Goal: Task Accomplishment & Management: Use online tool/utility

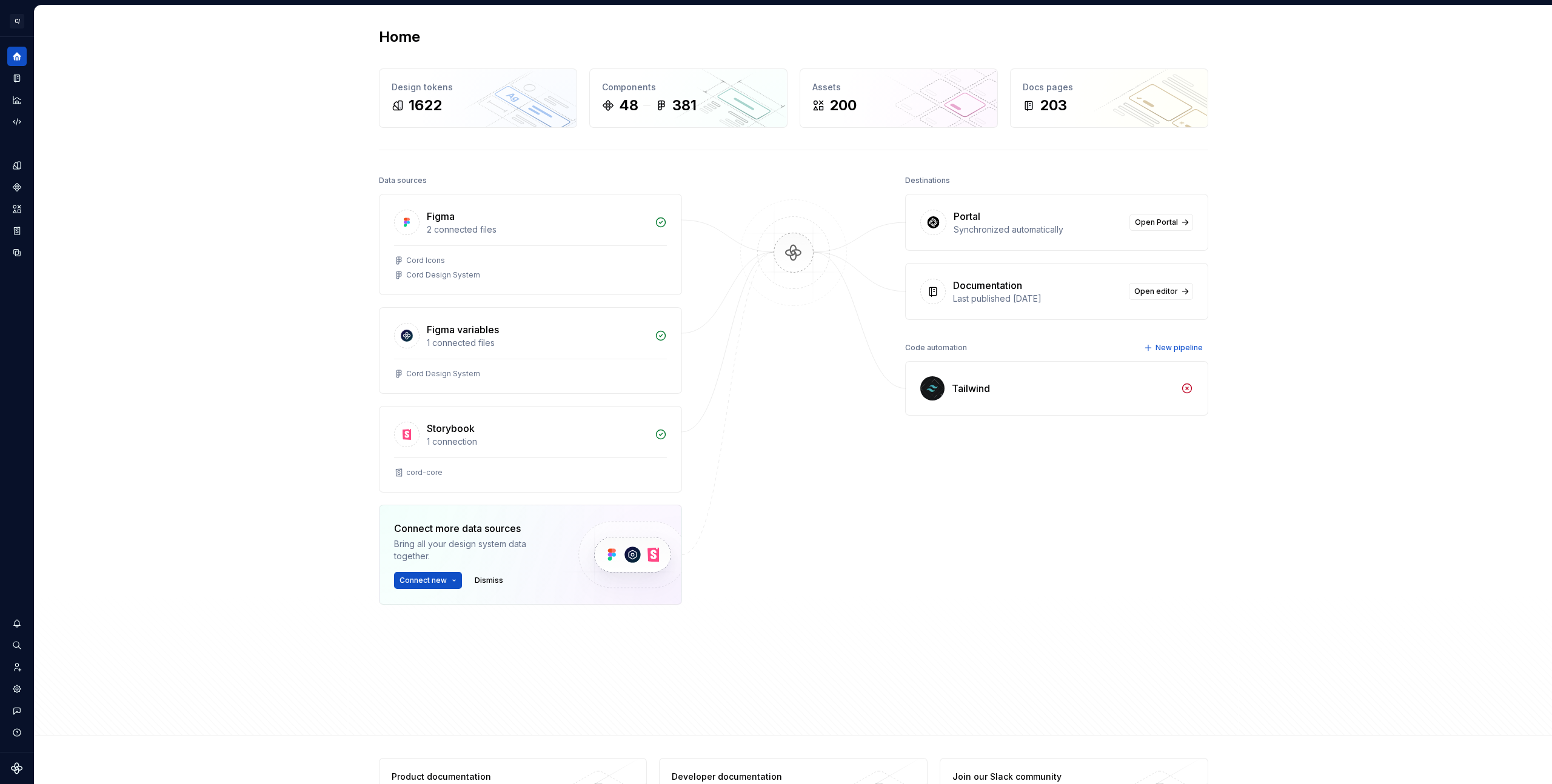
click at [251, 242] on div "Home Design tokens 1622 Components 48 381 Assets 200 Docs pages 203 Data source…" at bounding box center [793, 370] width 1517 height 731
click at [13, 117] on icon "Code automation" at bounding box center [17, 122] width 11 height 11
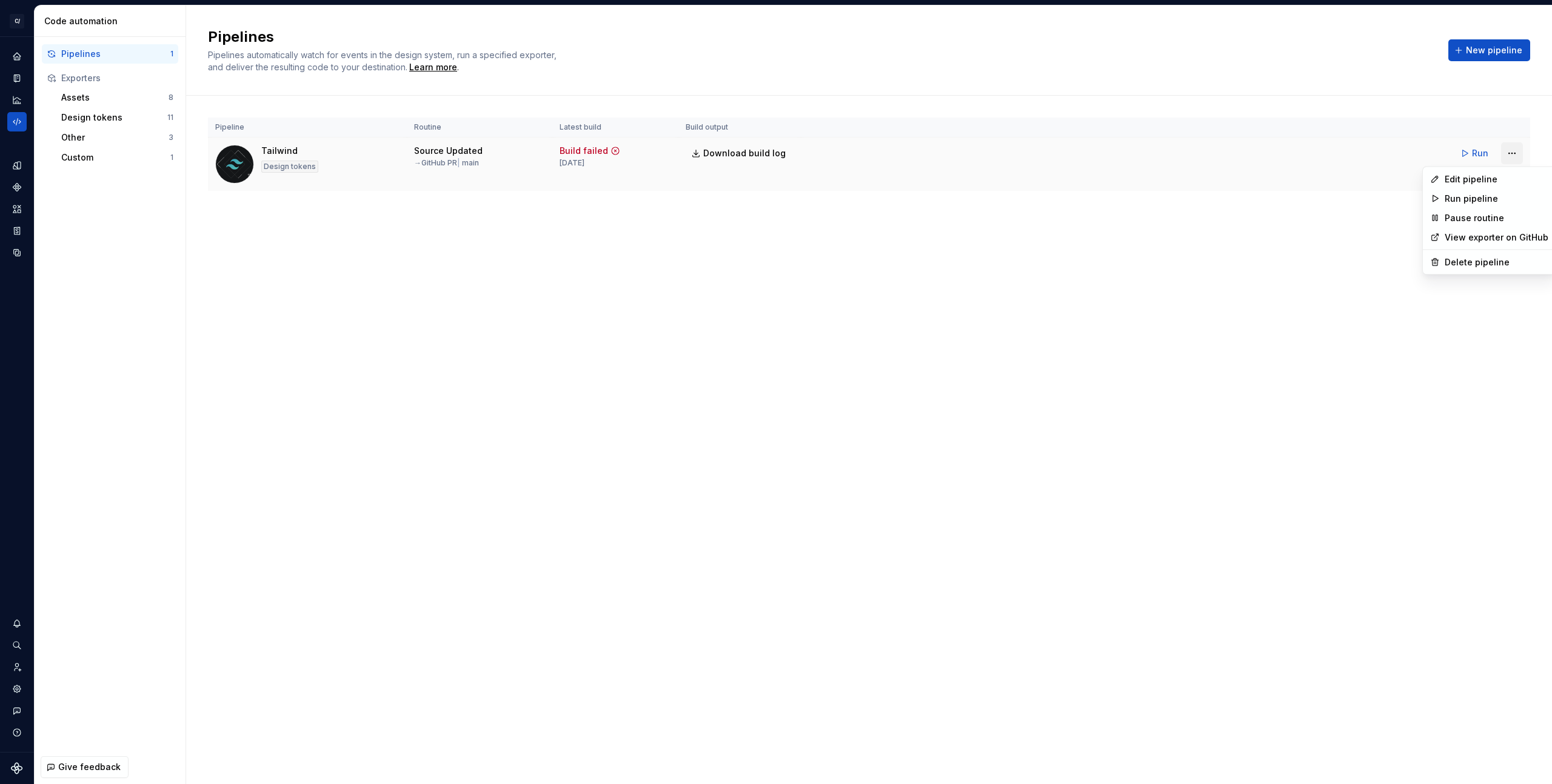
click at [1517, 158] on html "C/ Cord DV Design system data Code automation Pipelines 1 Exporters Assets 8 De…" at bounding box center [776, 392] width 1552 height 784
click at [1496, 174] on div "Edit pipeline" at bounding box center [1496, 180] width 103 height 12
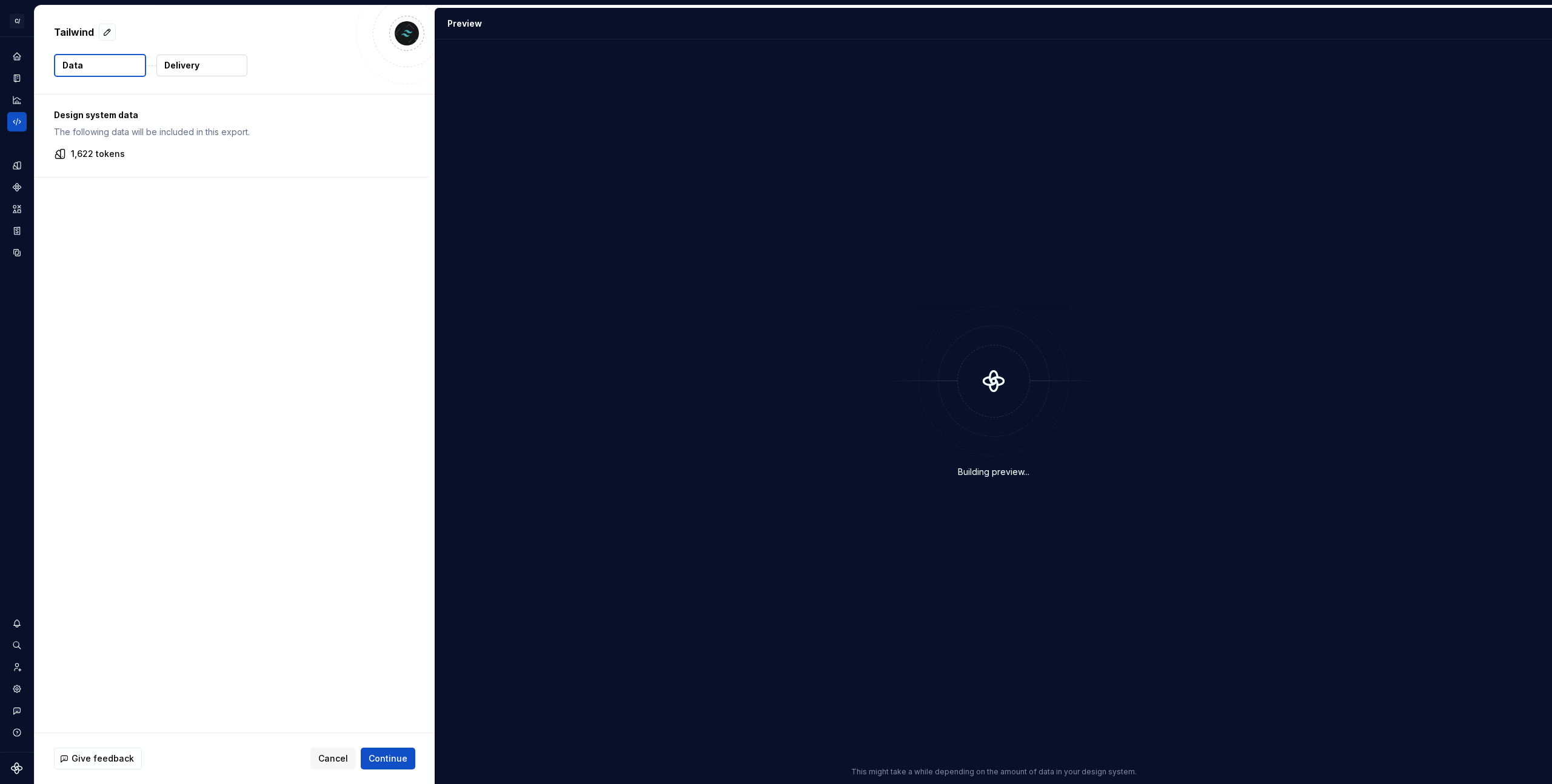
click at [84, 144] on div "Design system data The following data will be included in this export. 1,622 to…" at bounding box center [232, 135] width 394 height 83
click at [84, 148] on p "1,622 tokens" at bounding box center [98, 154] width 54 height 12
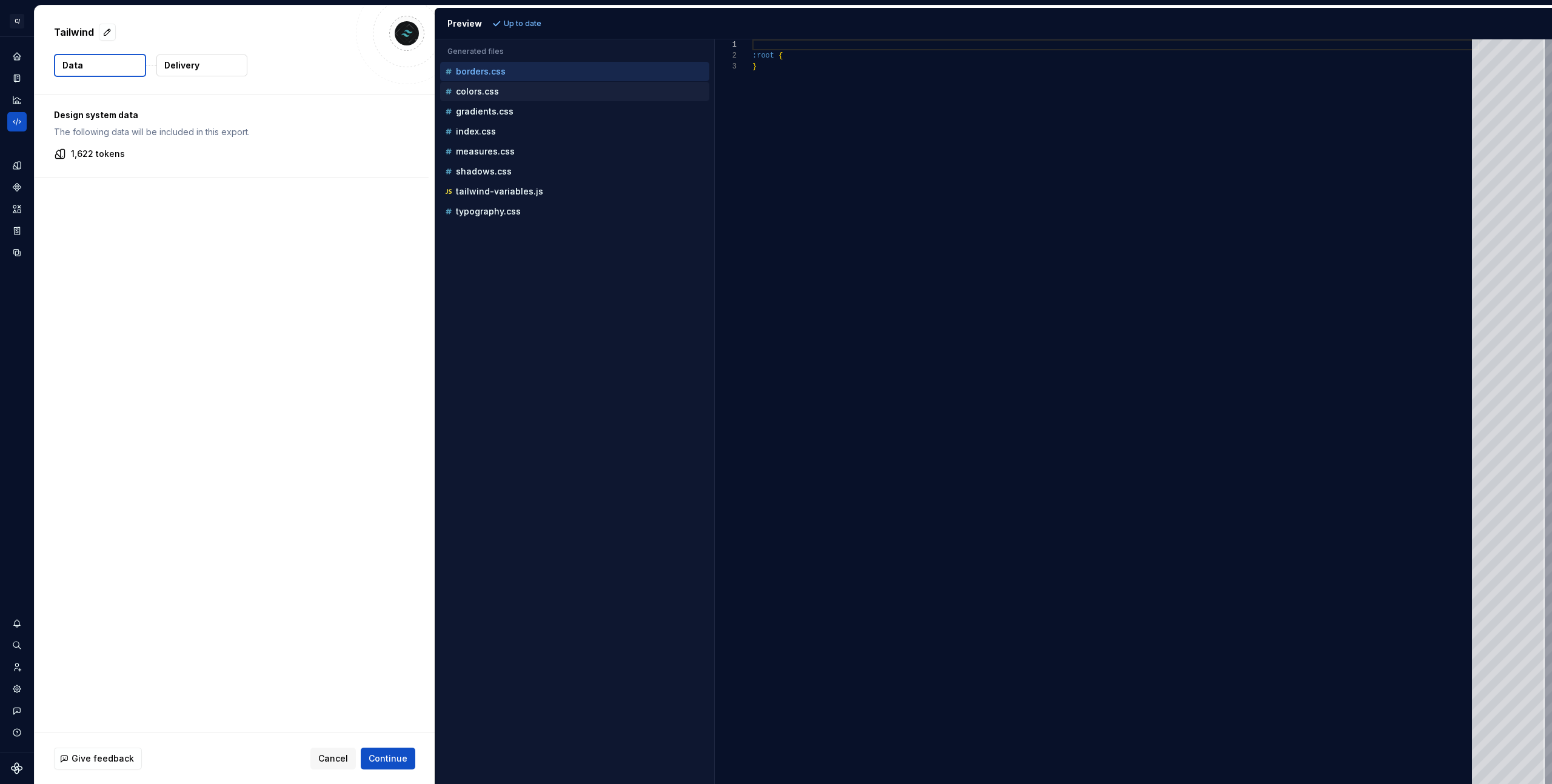
click at [483, 89] on p "colors.css" at bounding box center [477, 91] width 43 height 10
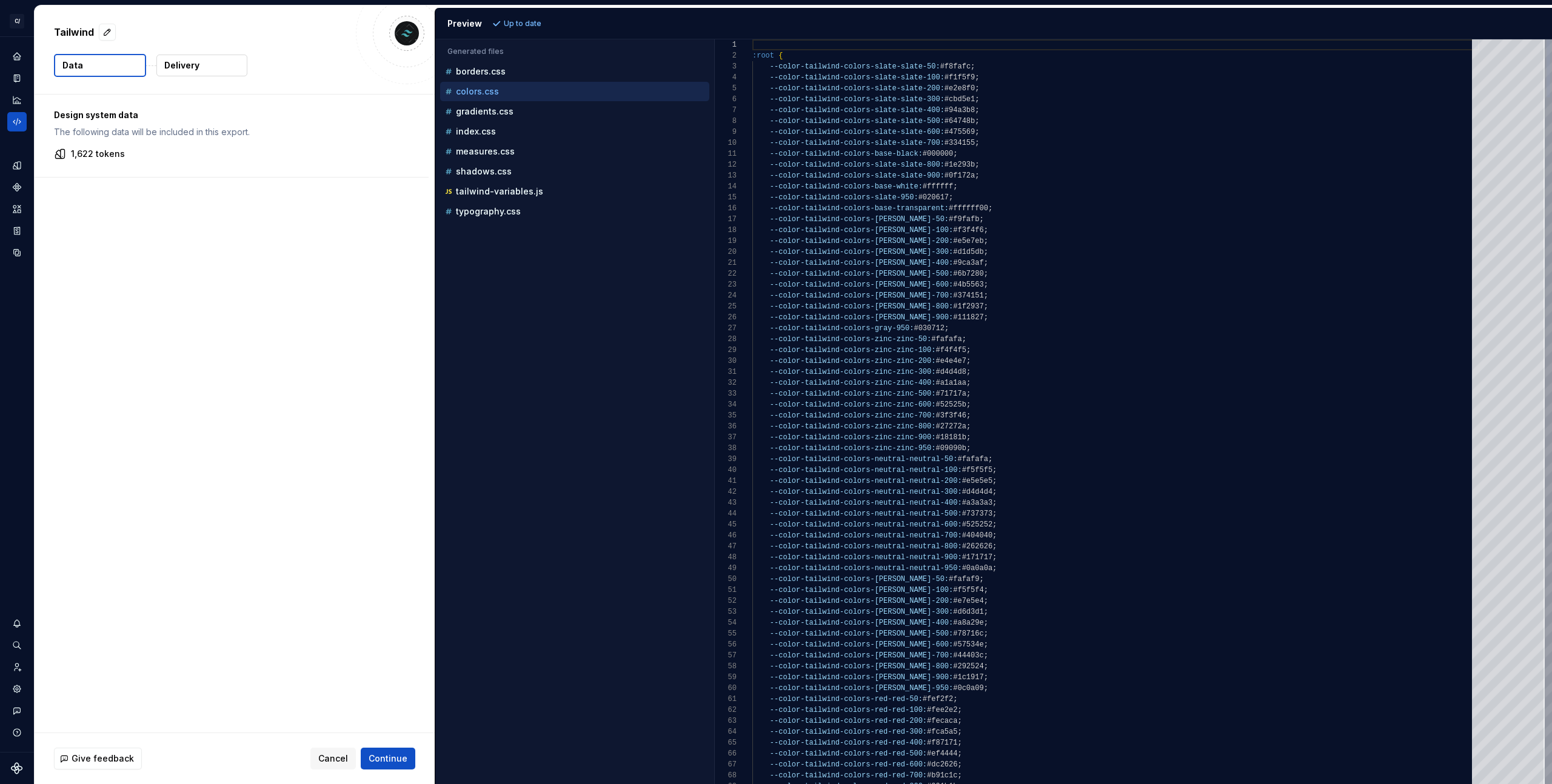
scroll to position [109, 0]
click at [481, 103] on div "gradients.css" at bounding box center [574, 111] width 269 height 19
click at [479, 107] on p "gradients.css" at bounding box center [484, 111] width 58 height 10
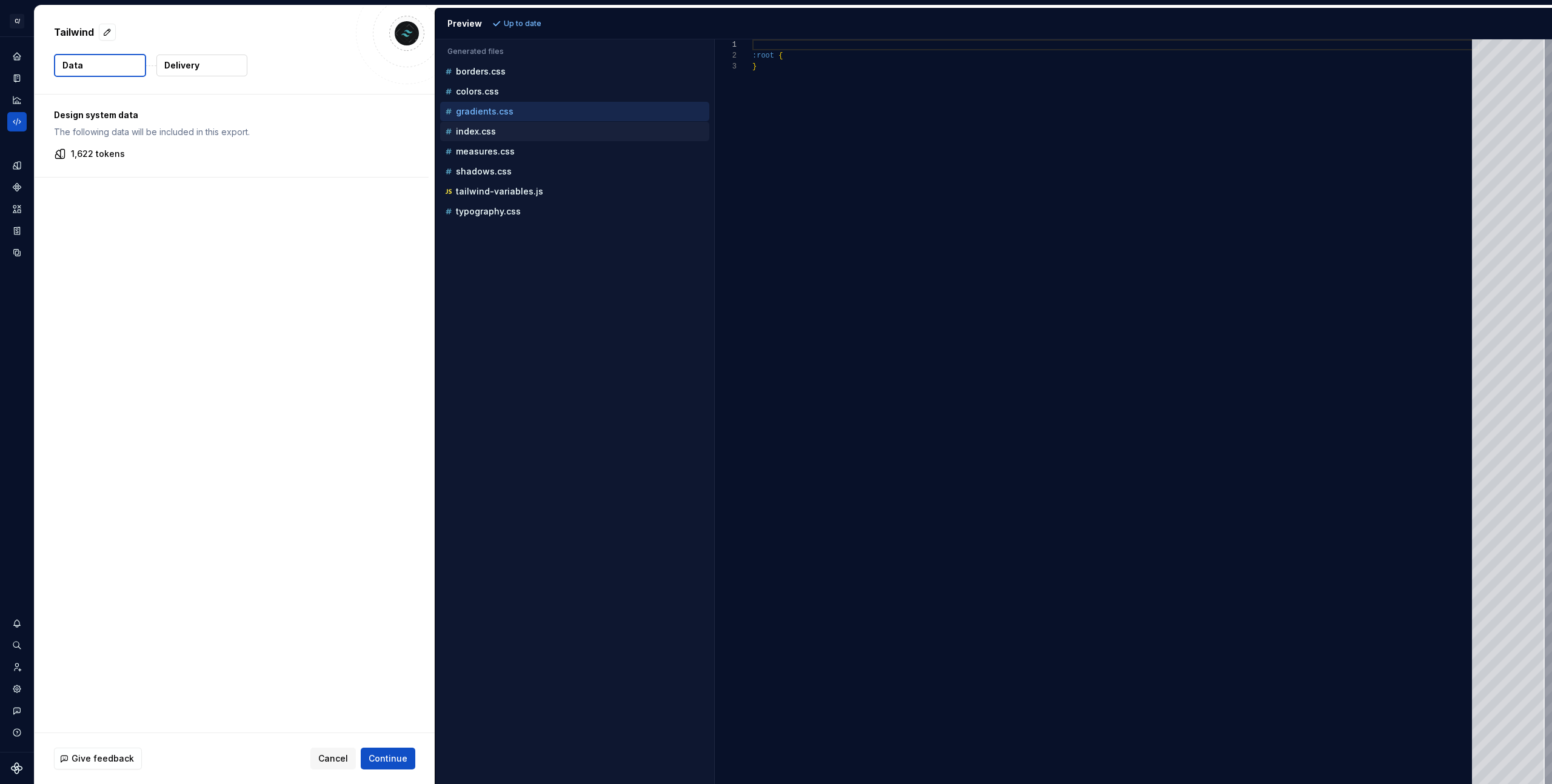
click at [477, 125] on button "index.css" at bounding box center [574, 131] width 269 height 13
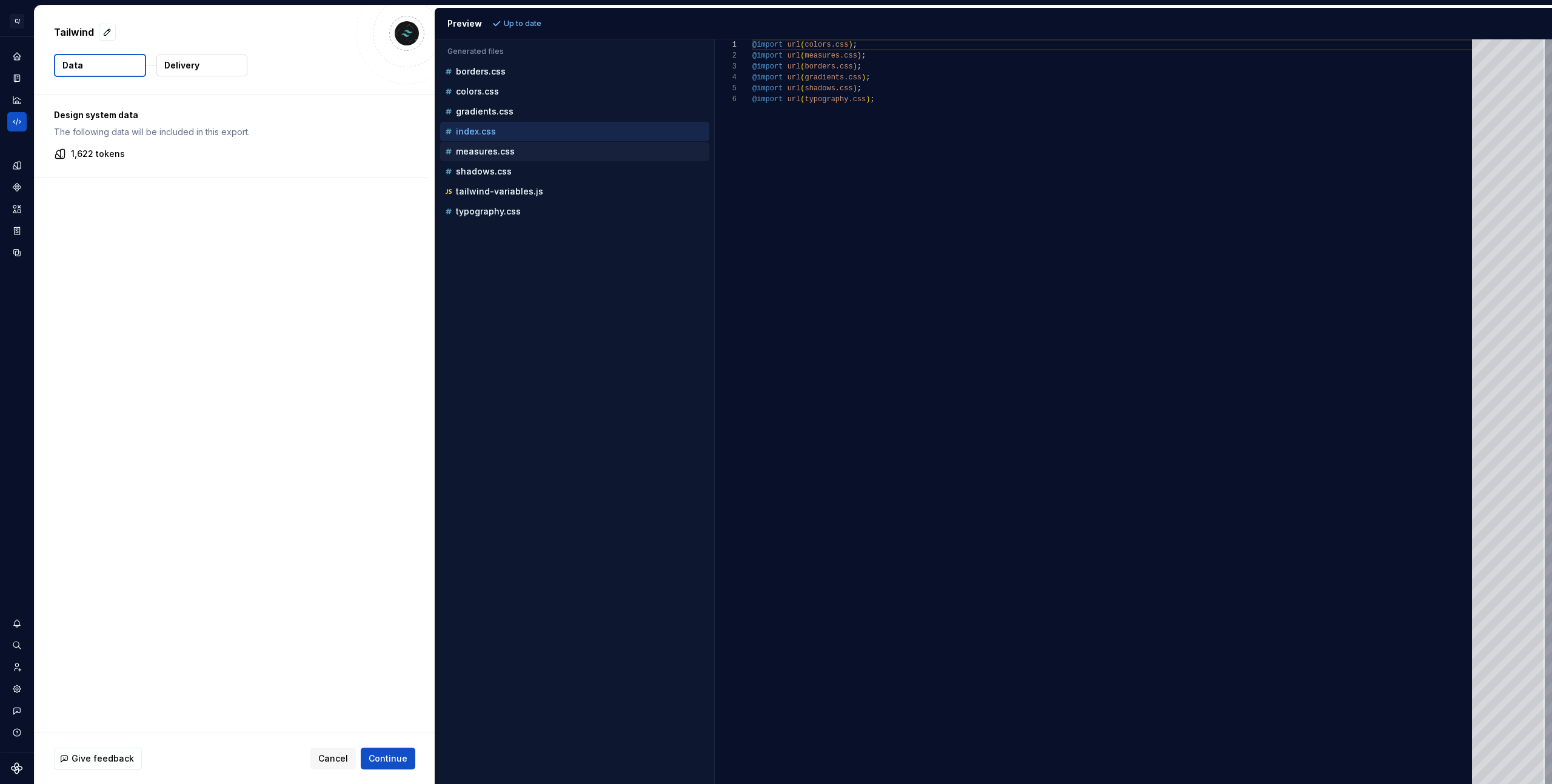
click at [477, 150] on p "measures.css" at bounding box center [485, 151] width 59 height 10
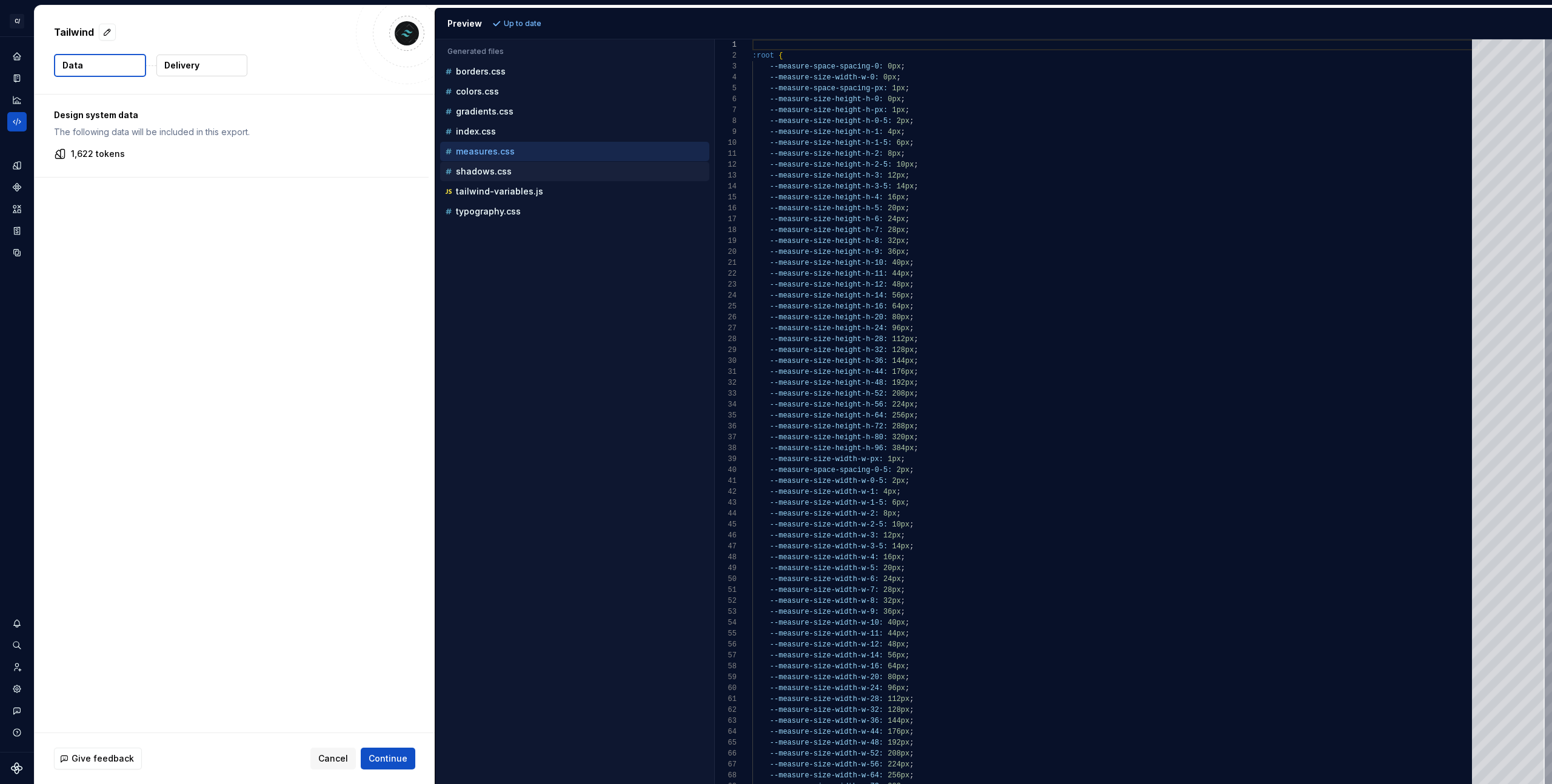
click at [476, 165] on button "shadows.css" at bounding box center [574, 171] width 269 height 13
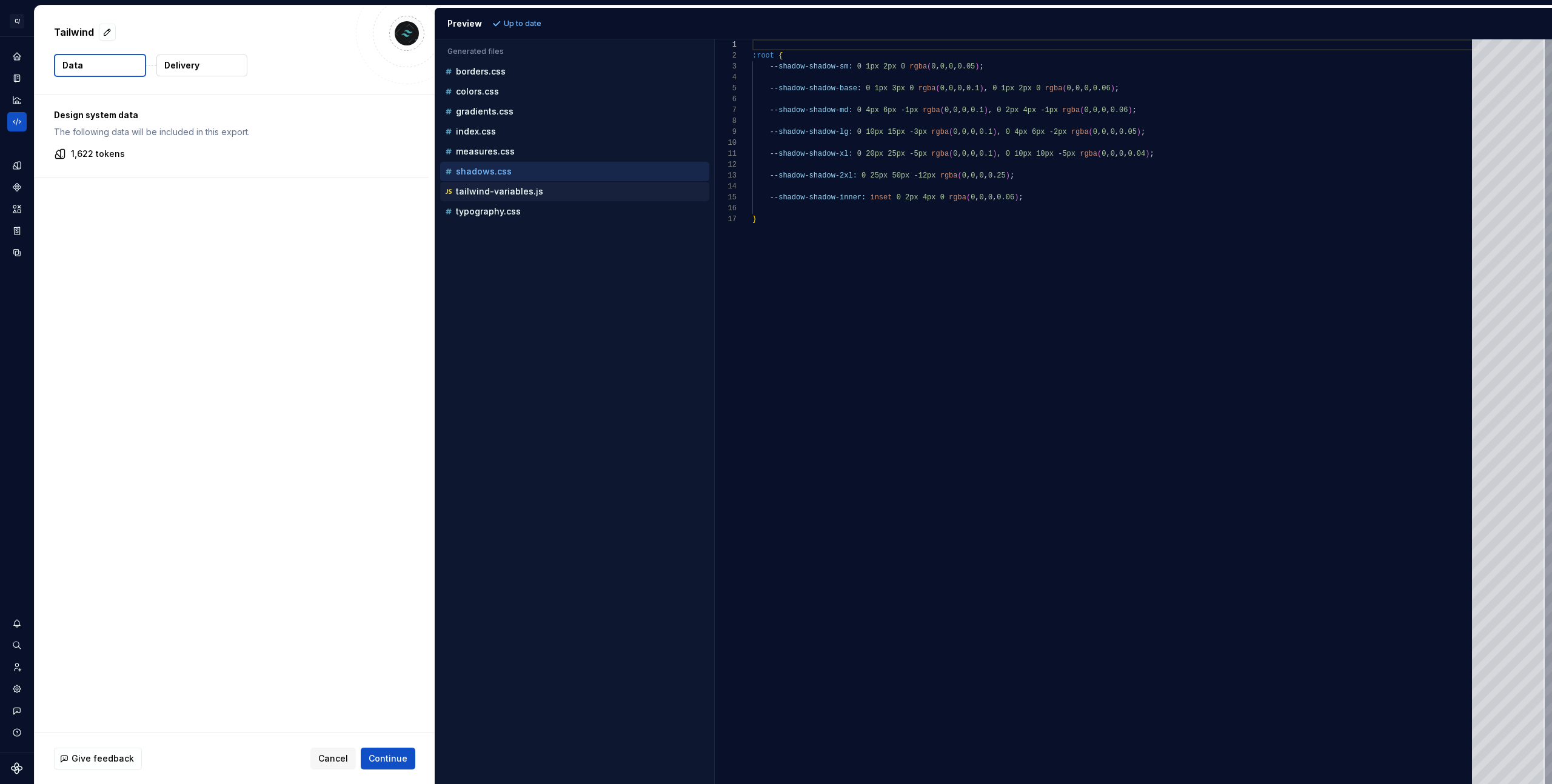
click at [483, 191] on p "tailwind-variables.js" at bounding box center [499, 191] width 87 height 10
type textarea "**********"
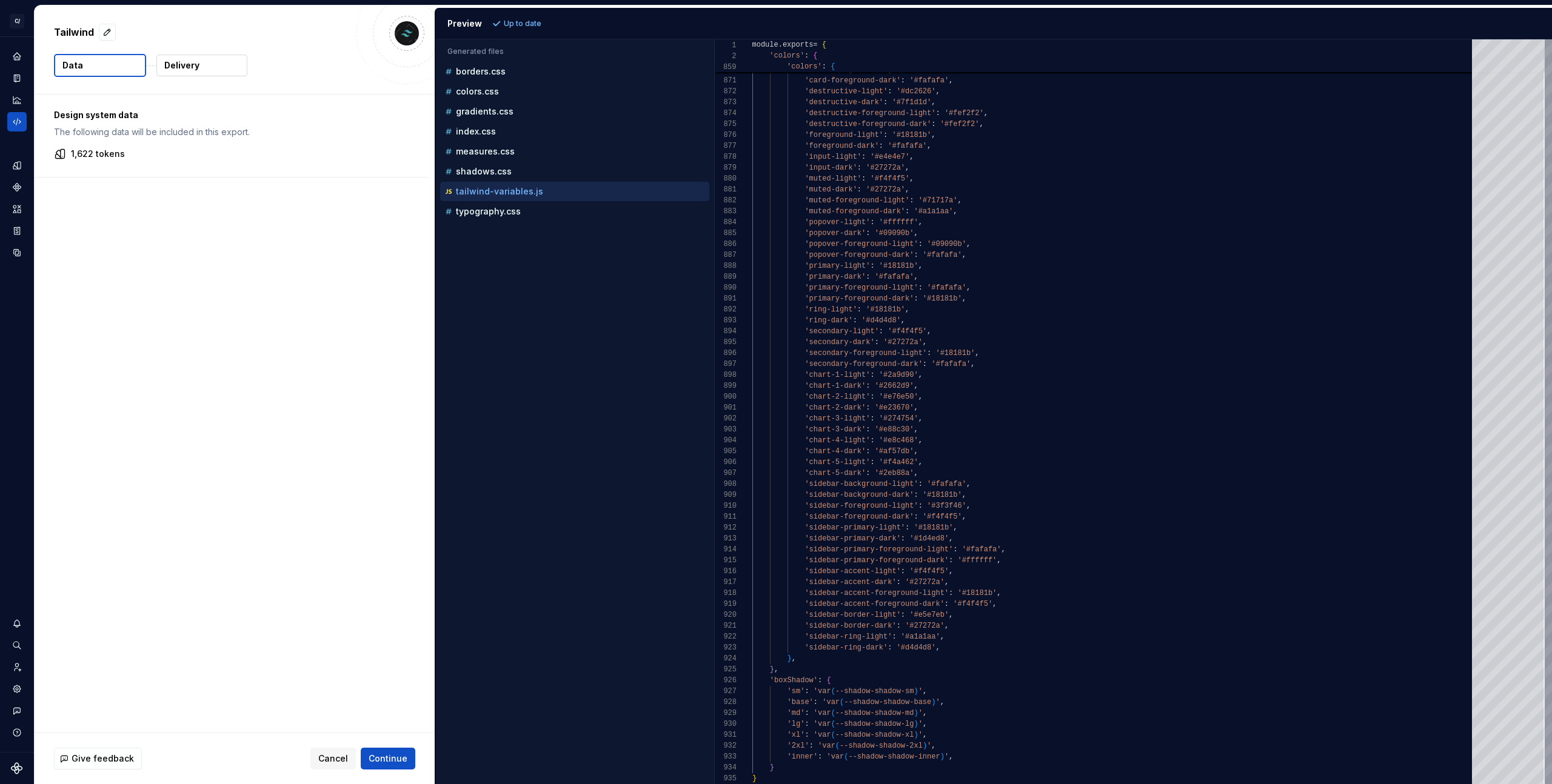
click at [380, 270] on div "Design system data The following data will be included in this export. 1,622 to…" at bounding box center [235, 413] width 400 height 638
click at [209, 66] on button "Delivery" at bounding box center [202, 66] width 91 height 22
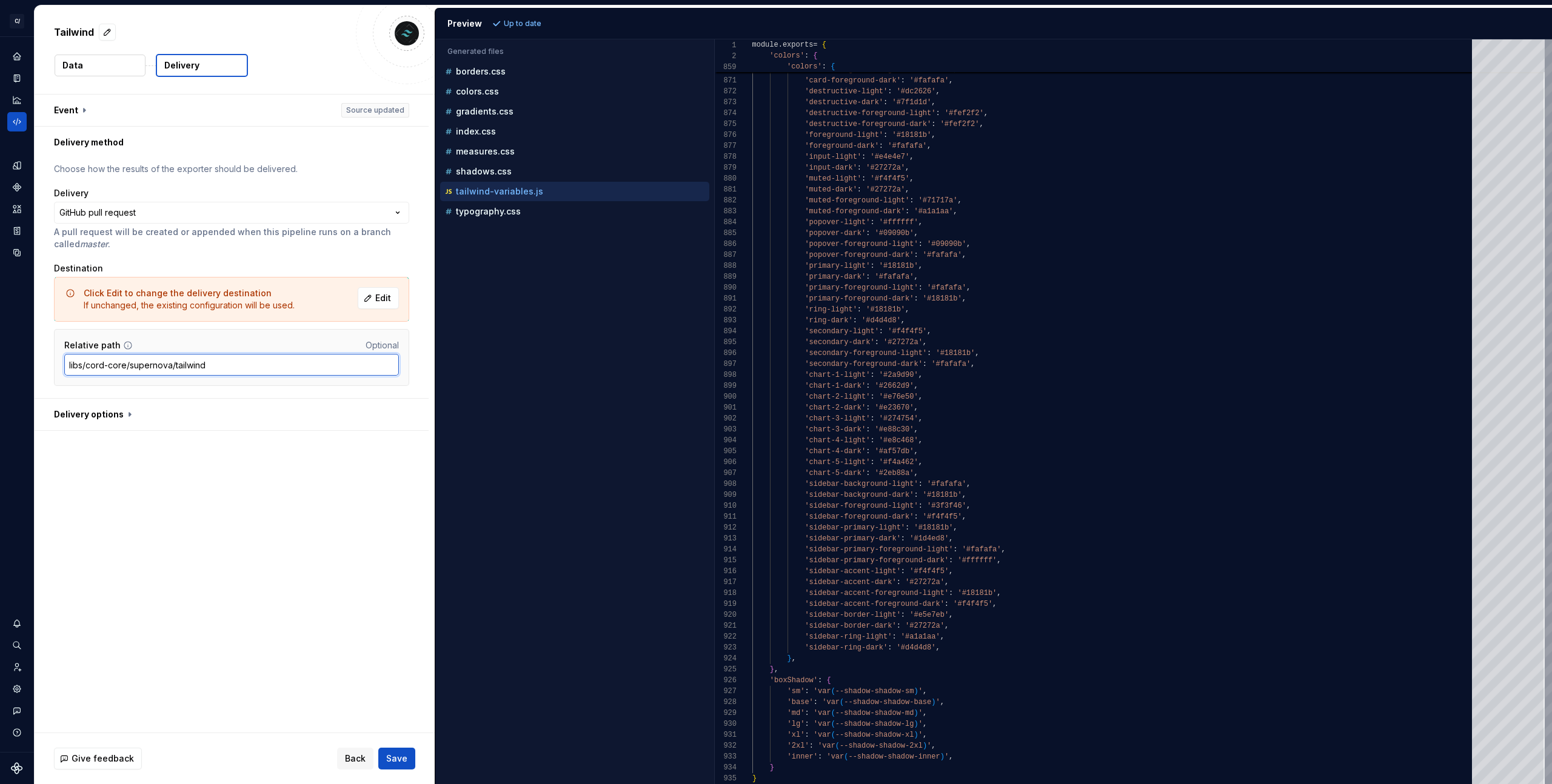
click at [205, 368] on input "libs/cord-core/supernova/tailwind" at bounding box center [231, 364] width 334 height 22
click at [263, 495] on div "**********" at bounding box center [235, 413] width 400 height 638
click at [108, 414] on button "button" at bounding box center [232, 414] width 394 height 32
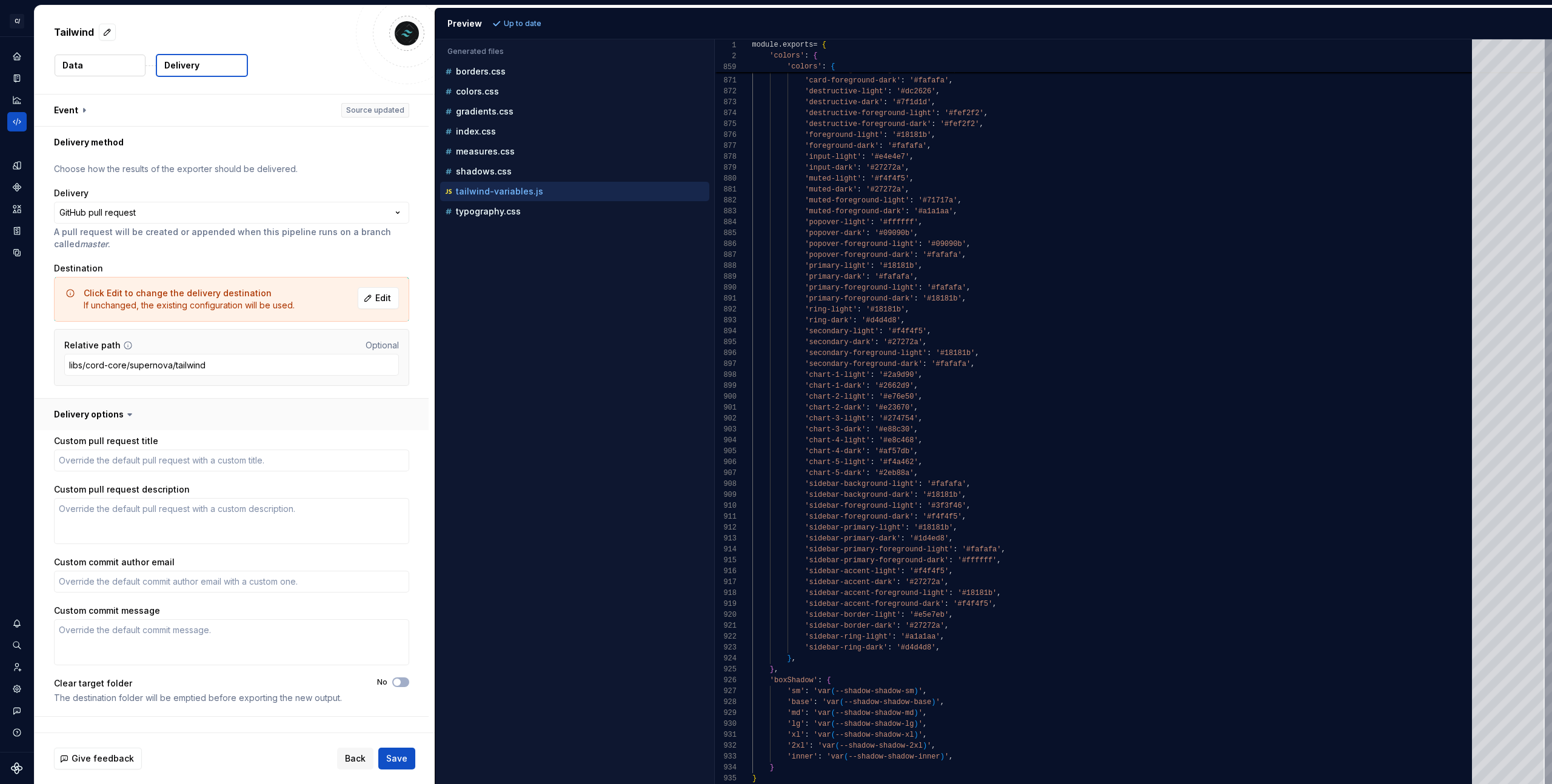
click at [108, 414] on button "button" at bounding box center [232, 414] width 394 height 32
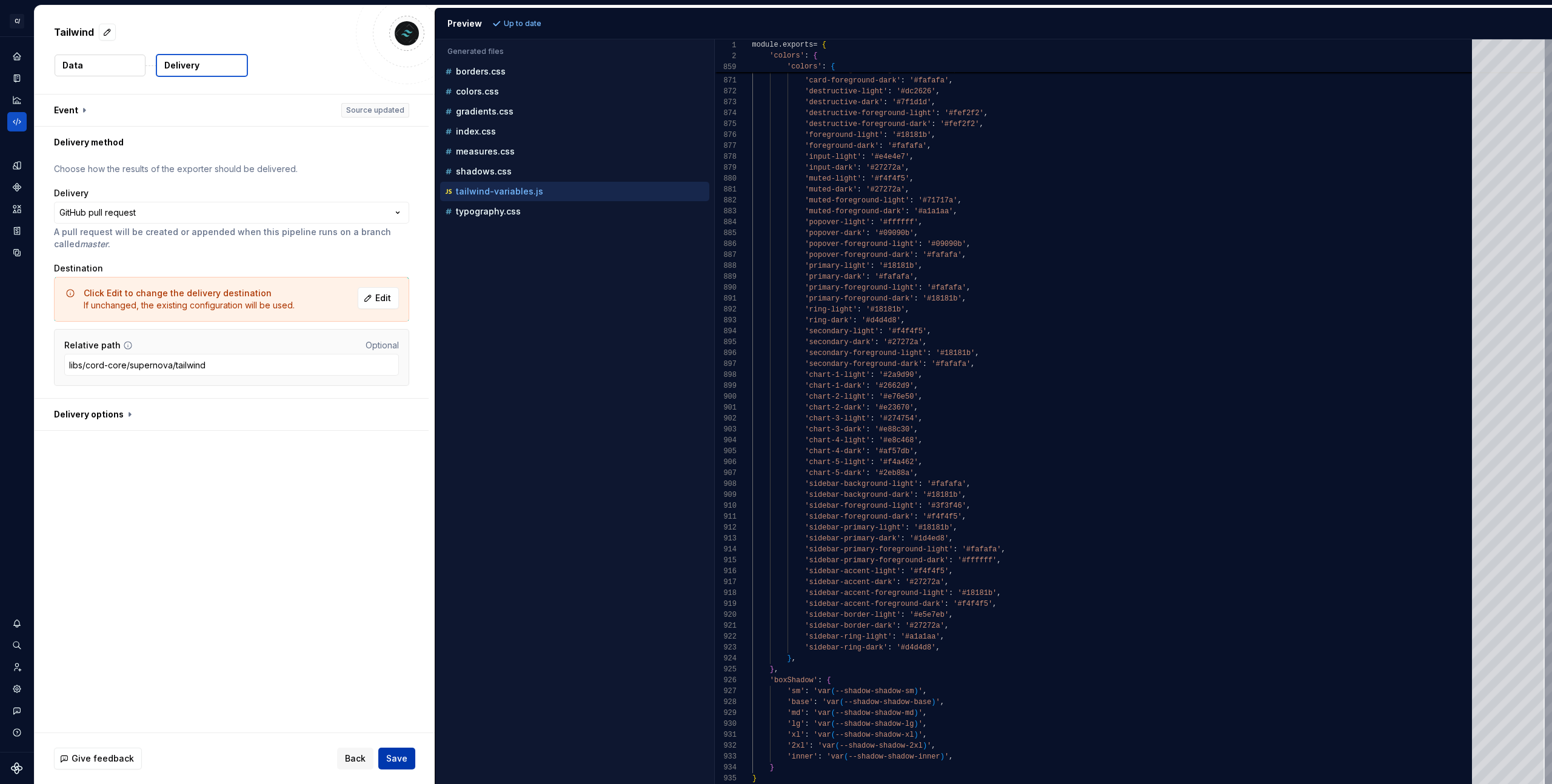
click at [399, 762] on span "Save" at bounding box center [396, 759] width 21 height 12
click at [154, 218] on html "**********" at bounding box center [776, 392] width 1552 height 784
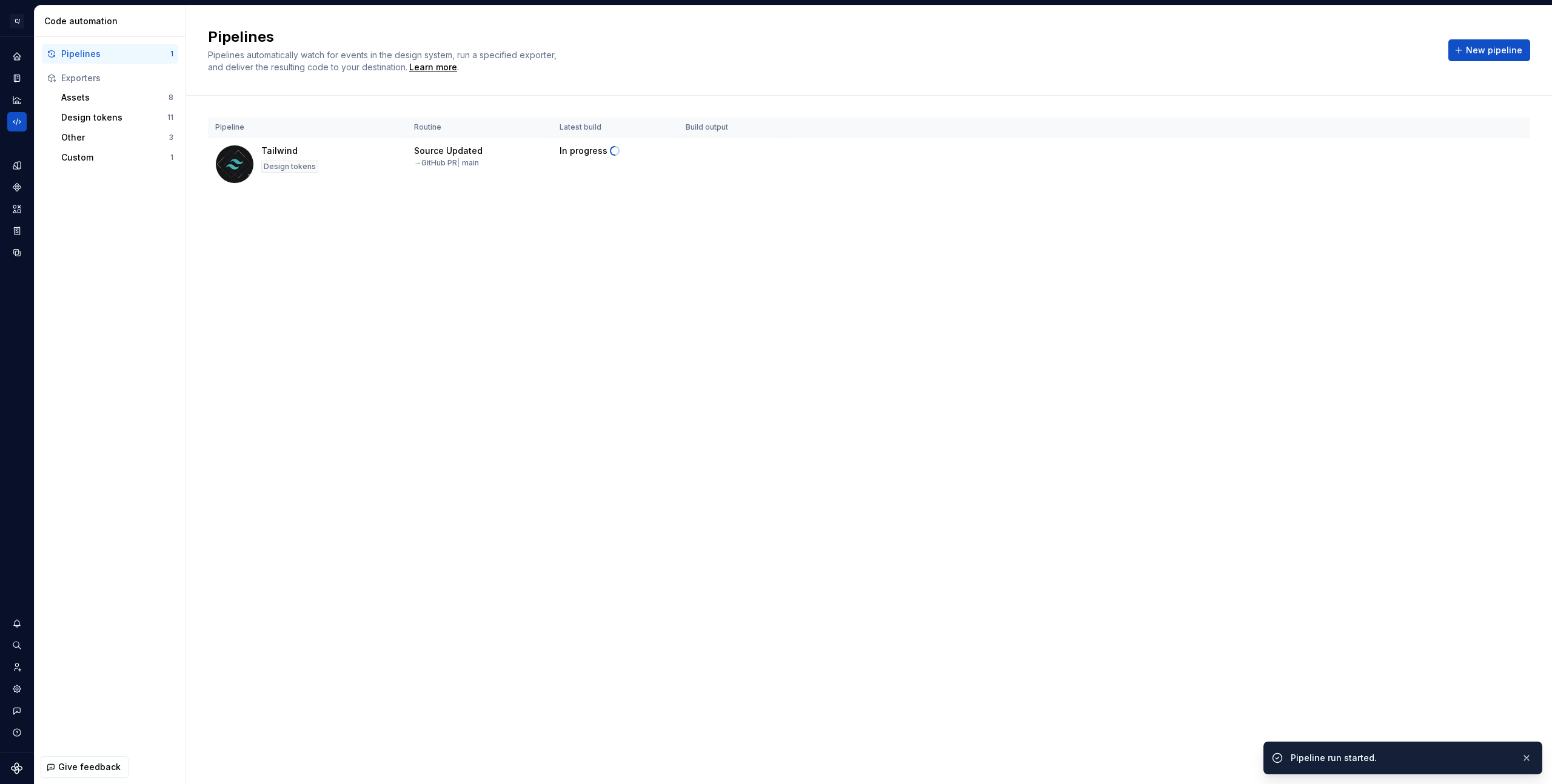
click at [397, 259] on div "Pipelines Pipelines automatically watch for events in the design system, run a …" at bounding box center [869, 394] width 1366 height 779
click at [540, 483] on div "Pipelines Pipelines automatically watch for events in the design system, run a …" at bounding box center [869, 394] width 1366 height 779
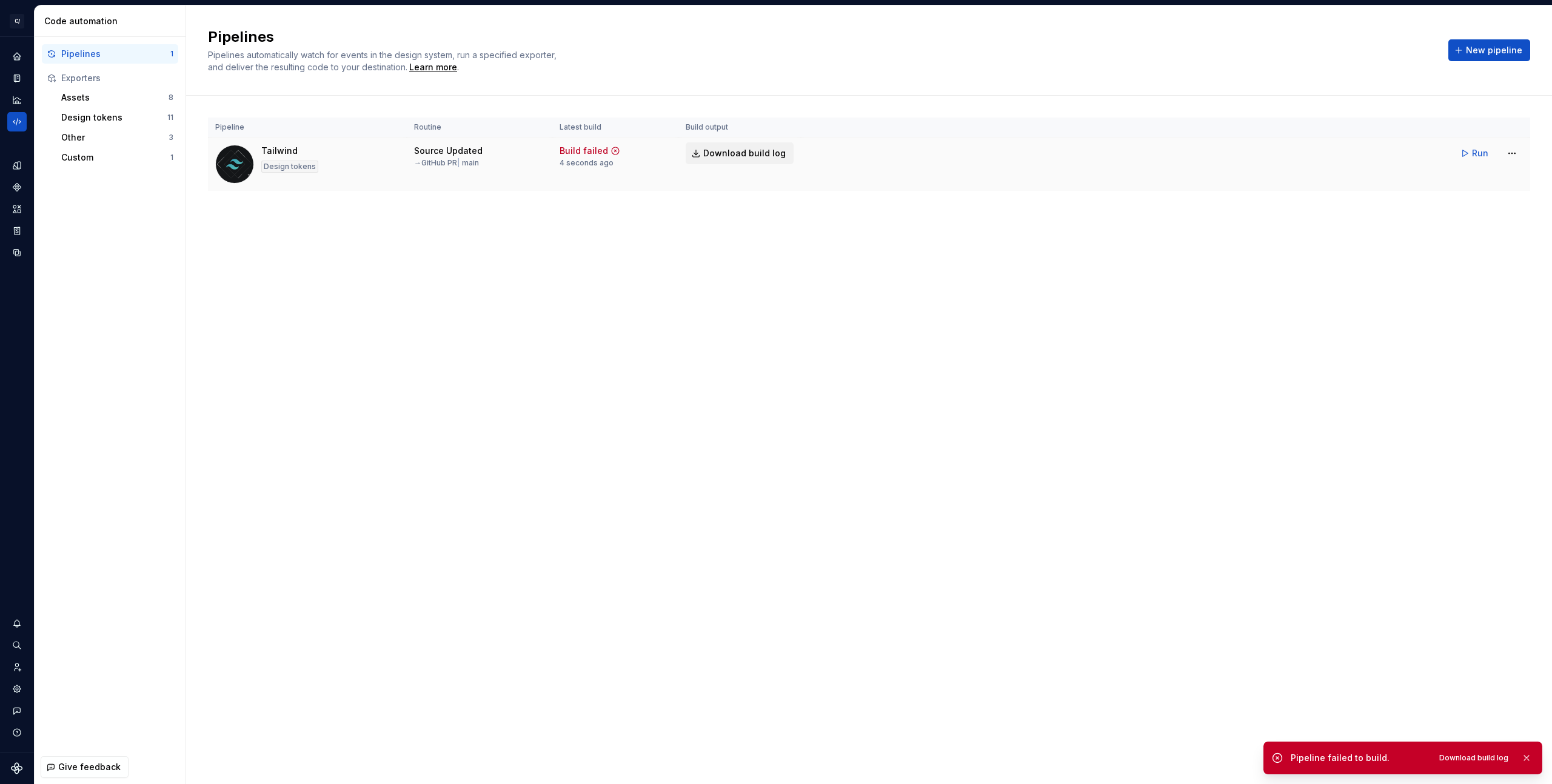
click at [757, 154] on span "Download build log" at bounding box center [744, 154] width 83 height 12
click at [1506, 157] on html "C/ Cord DV Design system data Code automation Pipelines 1 Exporters Assets 8 De…" at bounding box center [776, 392] width 1552 height 784
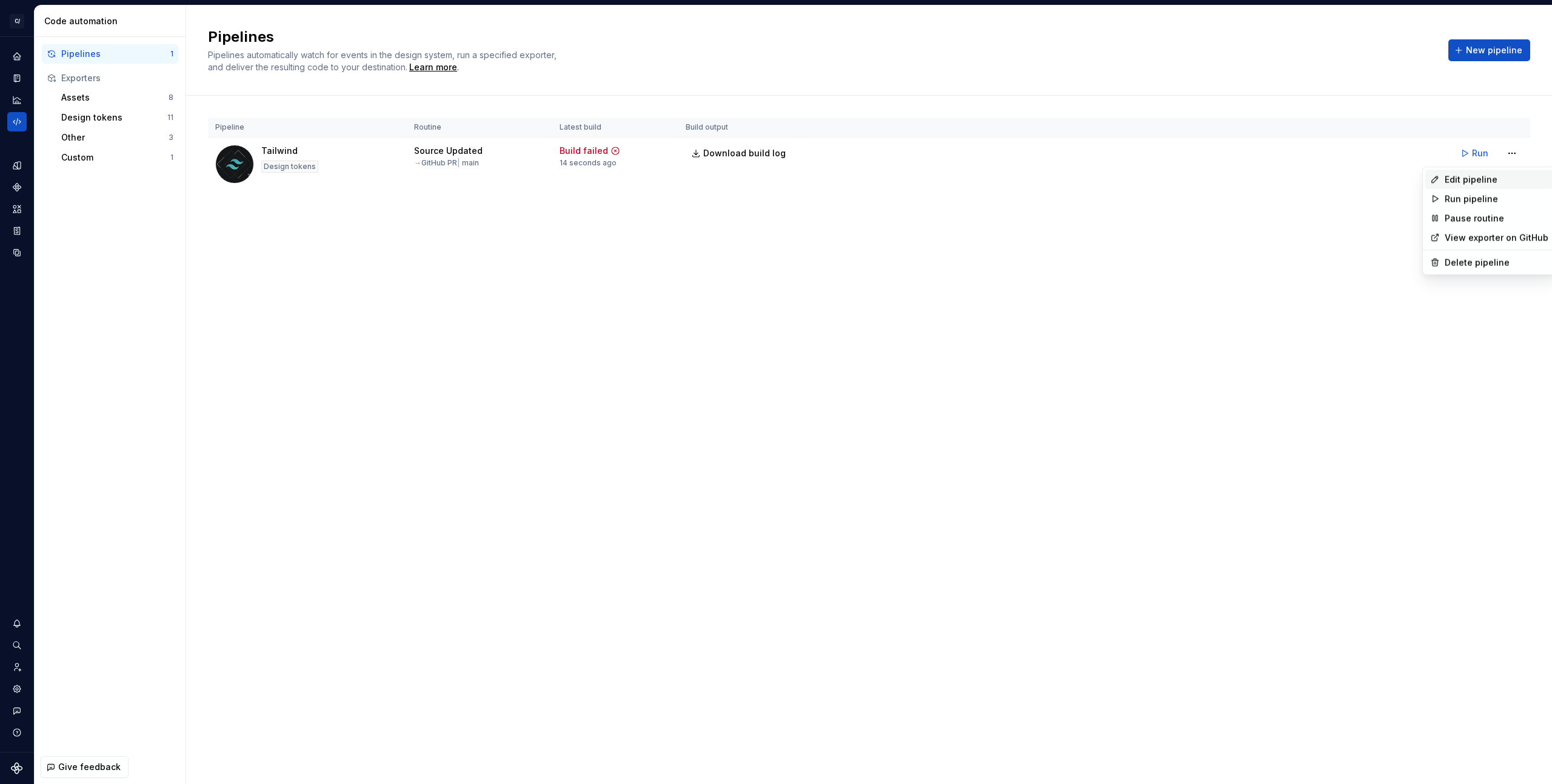
click at [1485, 179] on div "Edit pipeline" at bounding box center [1496, 180] width 103 height 12
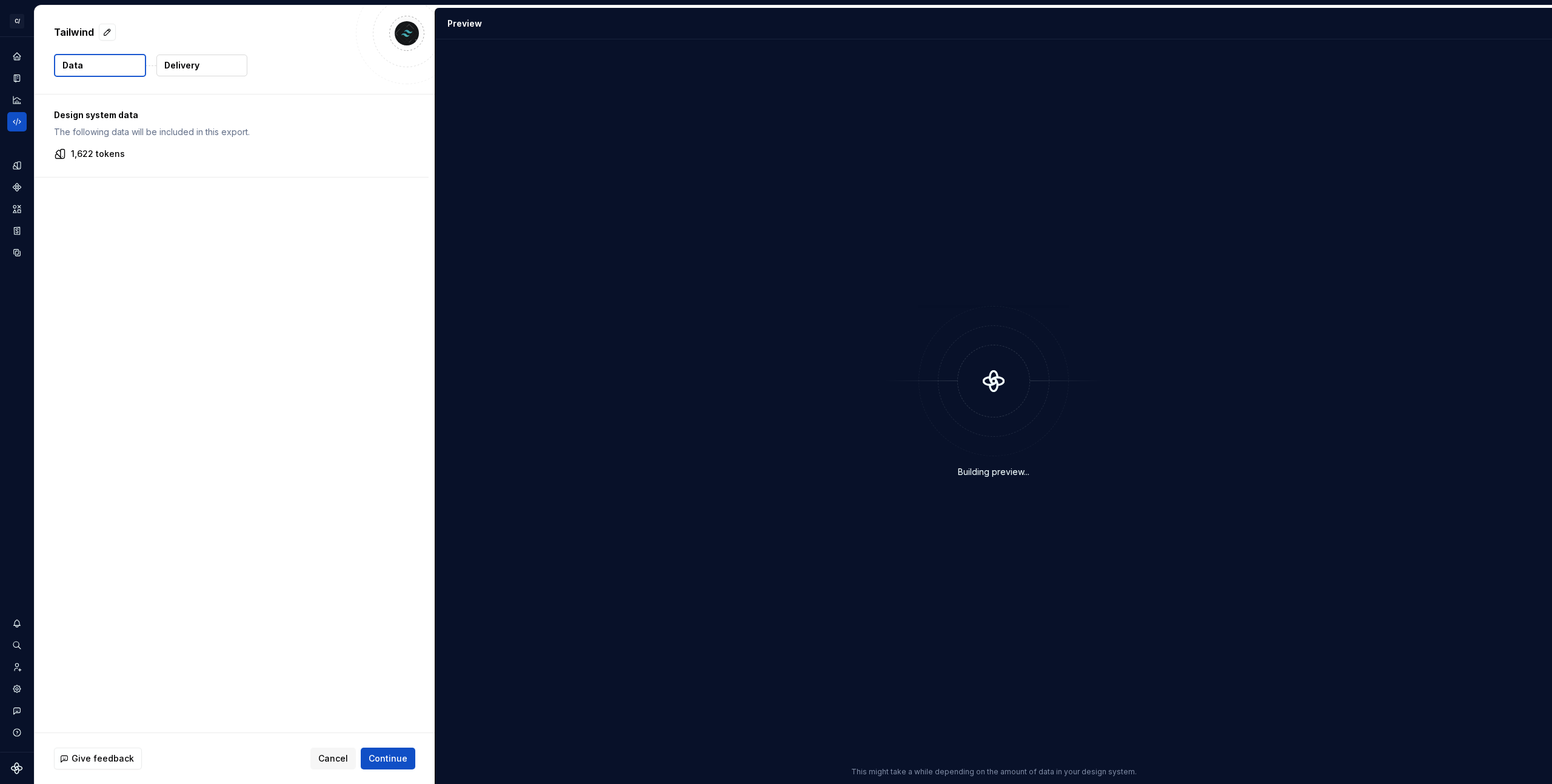
click at [212, 69] on button "Delivery" at bounding box center [202, 66] width 91 height 22
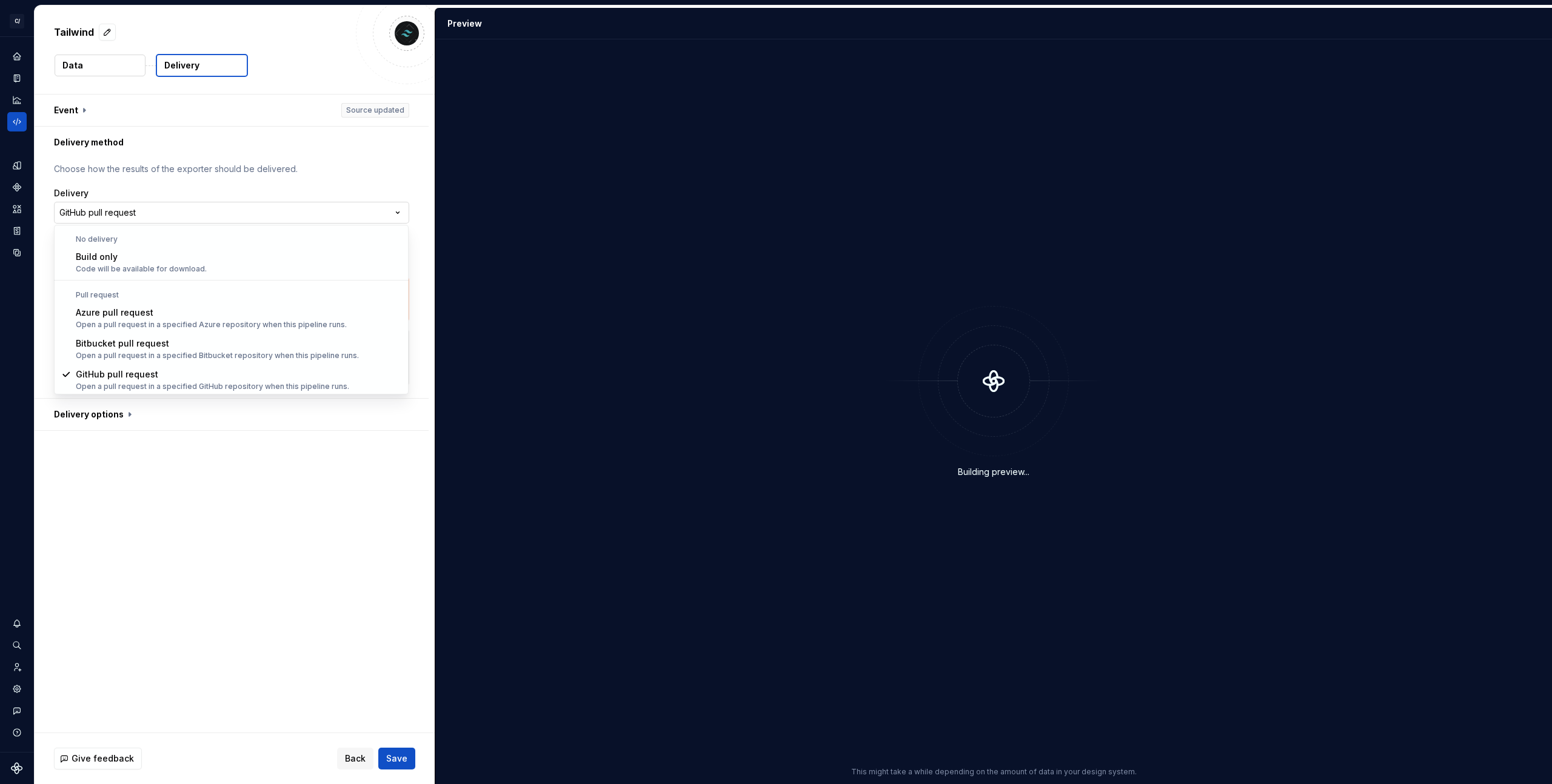
click at [193, 212] on html "**********" at bounding box center [776, 392] width 1552 height 784
select select "*********"
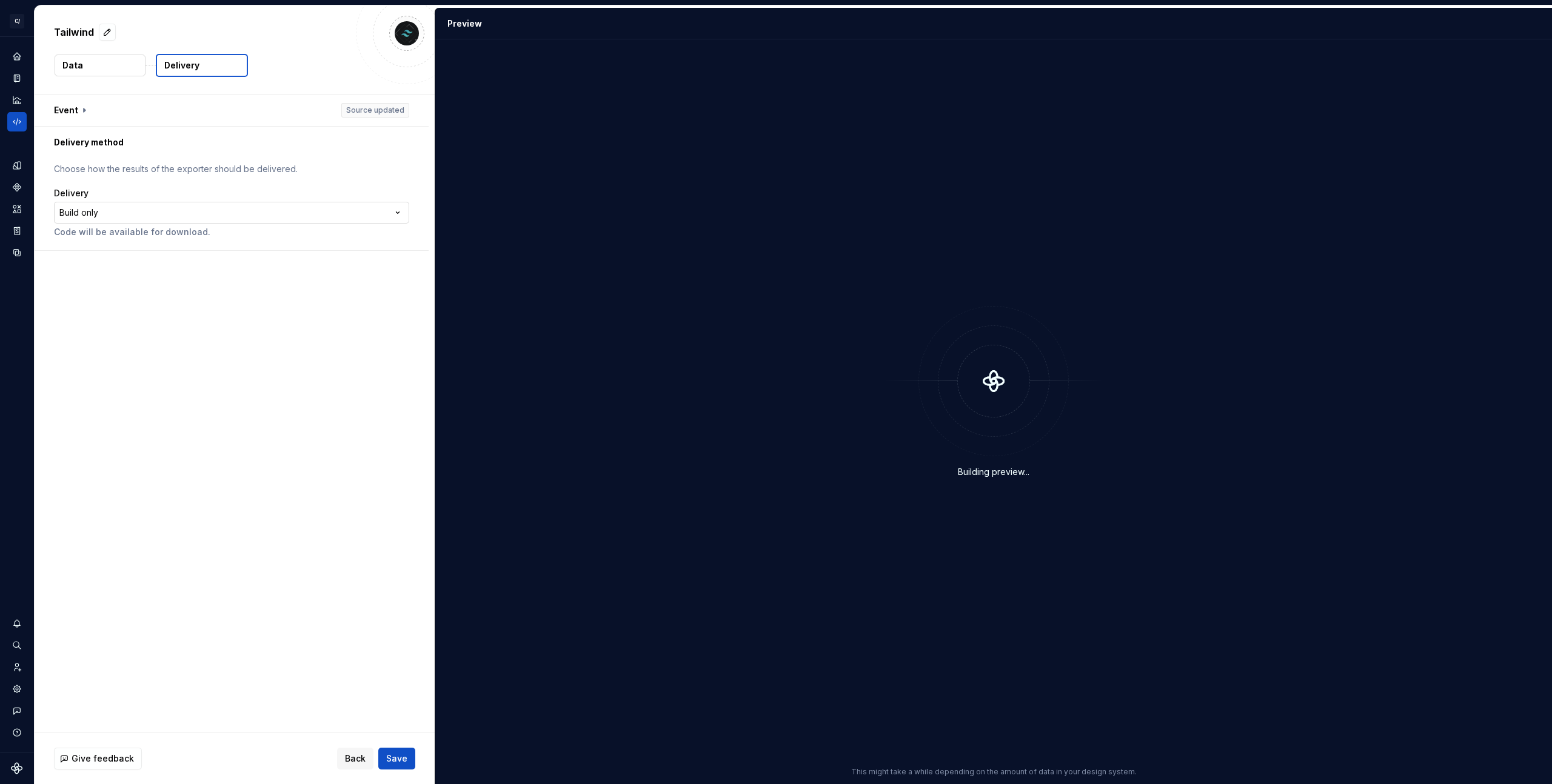
click at [142, 205] on html "**********" at bounding box center [776, 392] width 1552 height 784
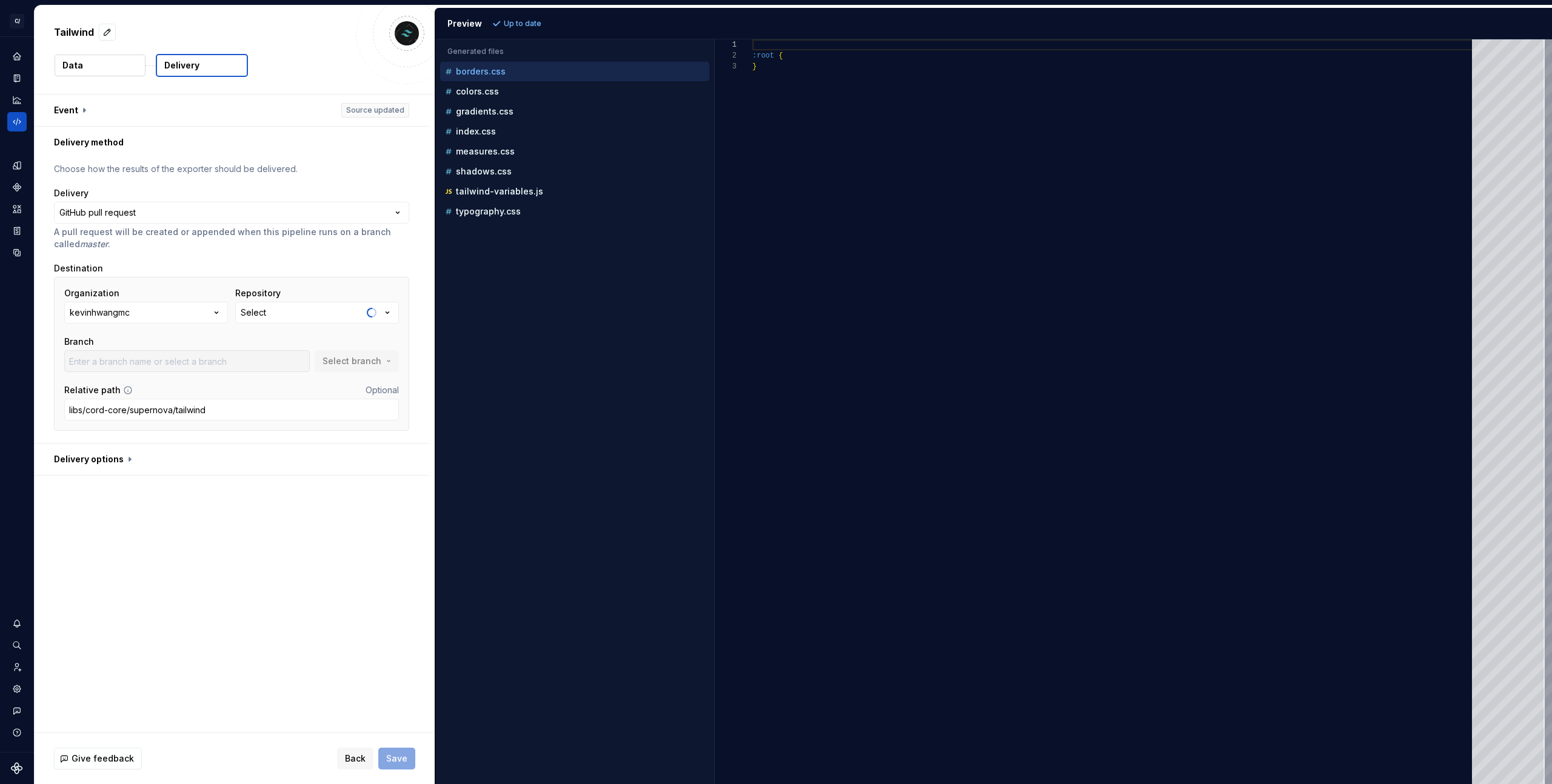
click at [168, 313] on button "kevinhwangmc" at bounding box center [146, 313] width 164 height 22
type input "master"
click at [154, 388] on div "Connect GitHub account" at bounding box center [151, 386] width 104 height 12
click at [187, 310] on button "kevinhwangmc" at bounding box center [146, 313] width 164 height 22
click at [171, 384] on div "Connect GitHub account" at bounding box center [151, 386] width 104 height 12
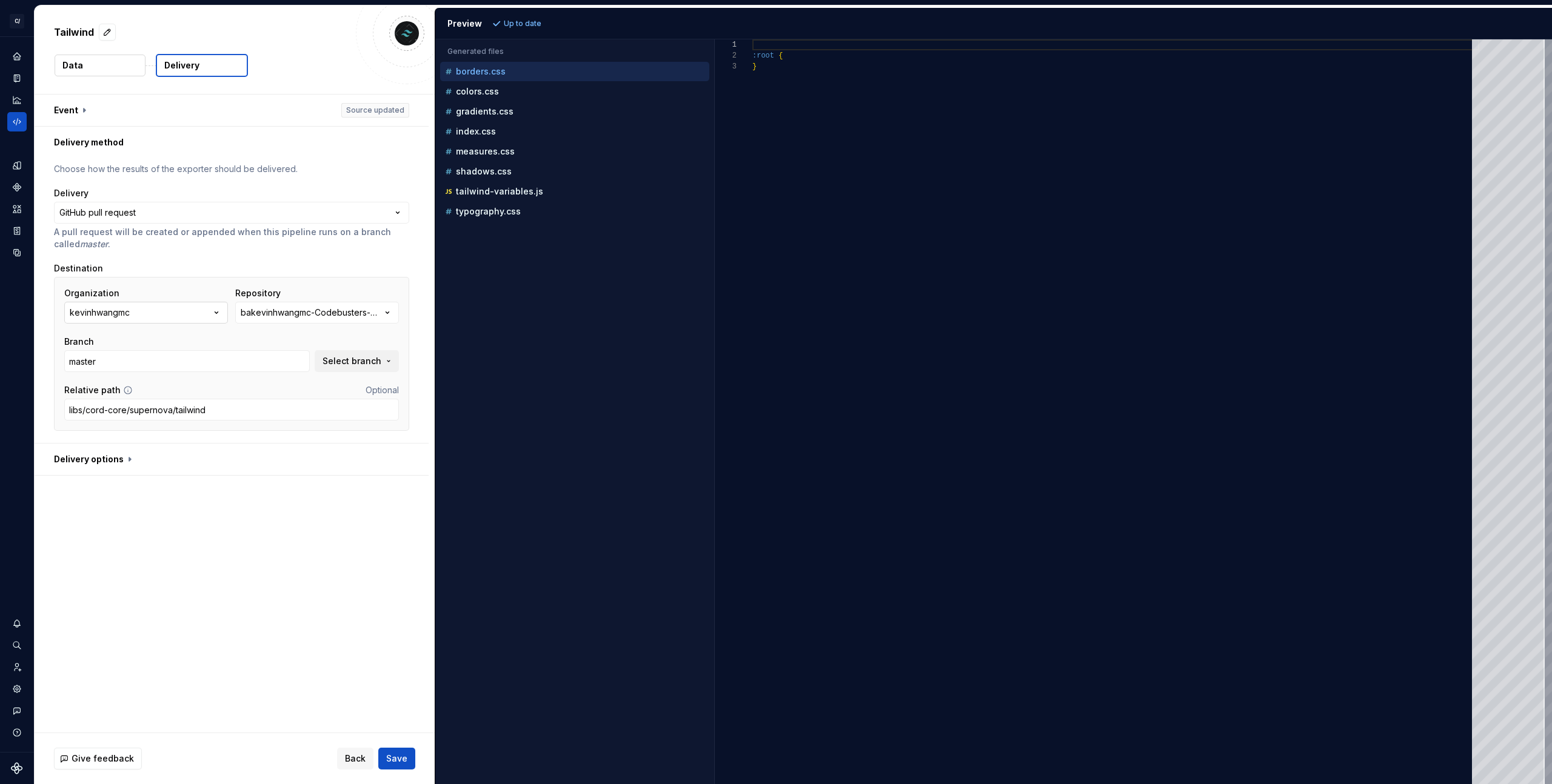
click at [184, 313] on button "kevinhwangmc" at bounding box center [146, 313] width 164 height 22
click at [206, 317] on button "kevinhwangmc" at bounding box center [146, 313] width 164 height 22
click at [151, 381] on div "Connect GitHub account" at bounding box center [151, 386] width 104 height 12
click at [209, 314] on button "kevinhwangmc" at bounding box center [146, 313] width 164 height 22
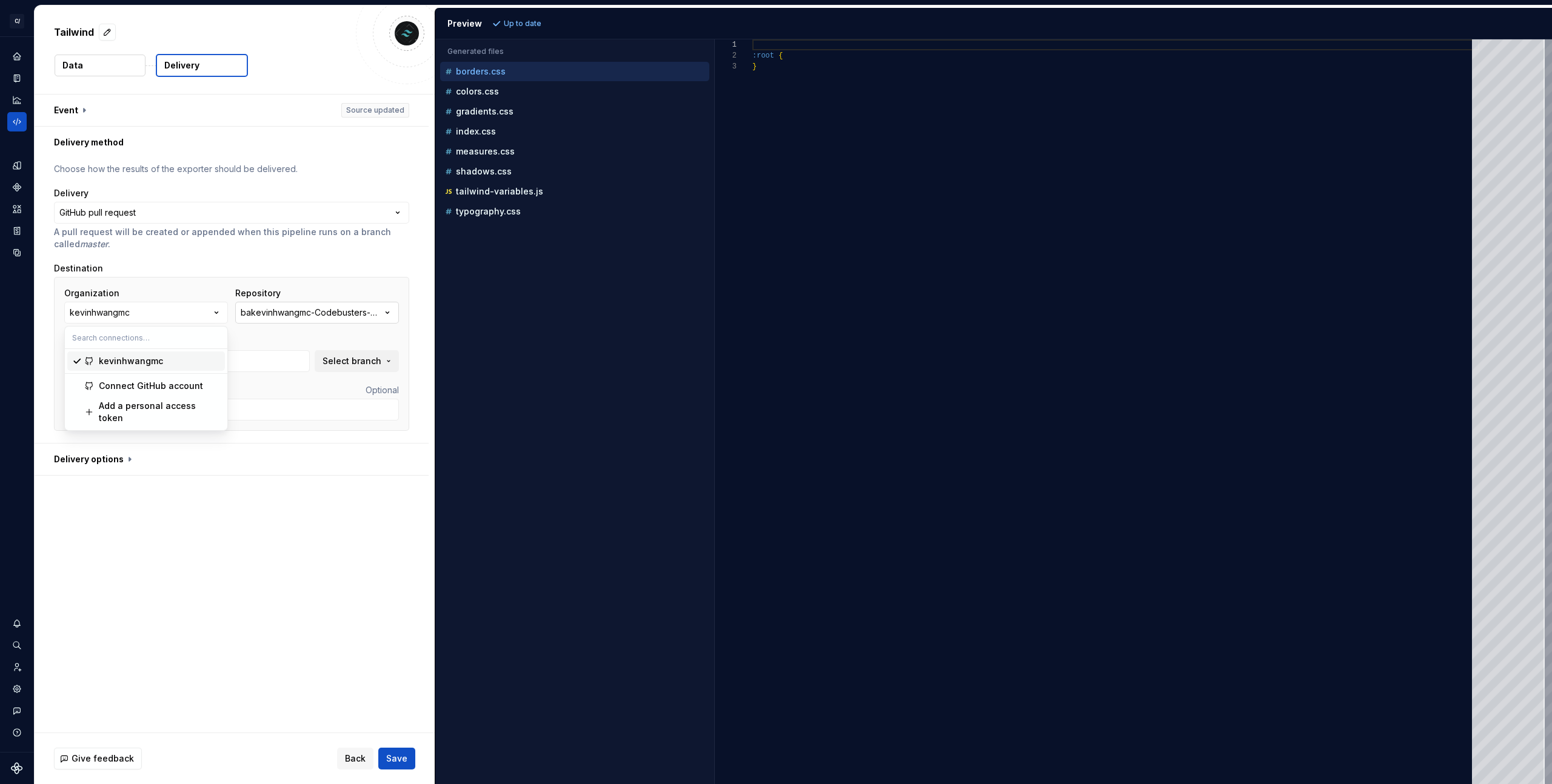
click at [303, 313] on div "bakevinhwangmc-Codebusters-POC-PWA-Sample" at bounding box center [311, 313] width 141 height 12
click at [181, 310] on button "kevinhwangmc" at bounding box center [146, 313] width 164 height 22
click at [551, 348] on div "Accessibility guide for tree . Navigate the tree with the arrow keys. Common tr…" at bounding box center [574, 421] width 279 height 725
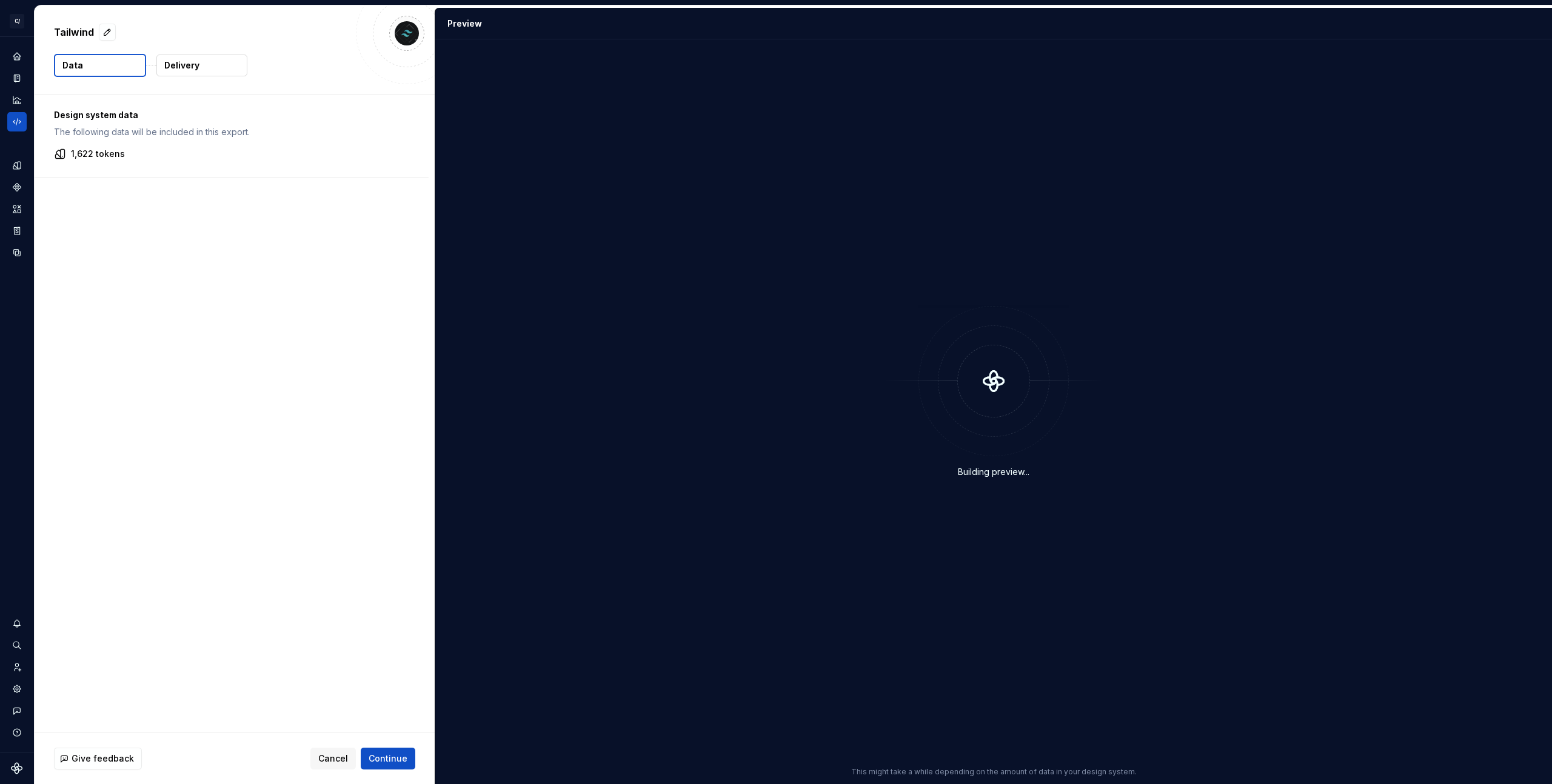
click at [180, 61] on p "Delivery" at bounding box center [182, 66] width 36 height 12
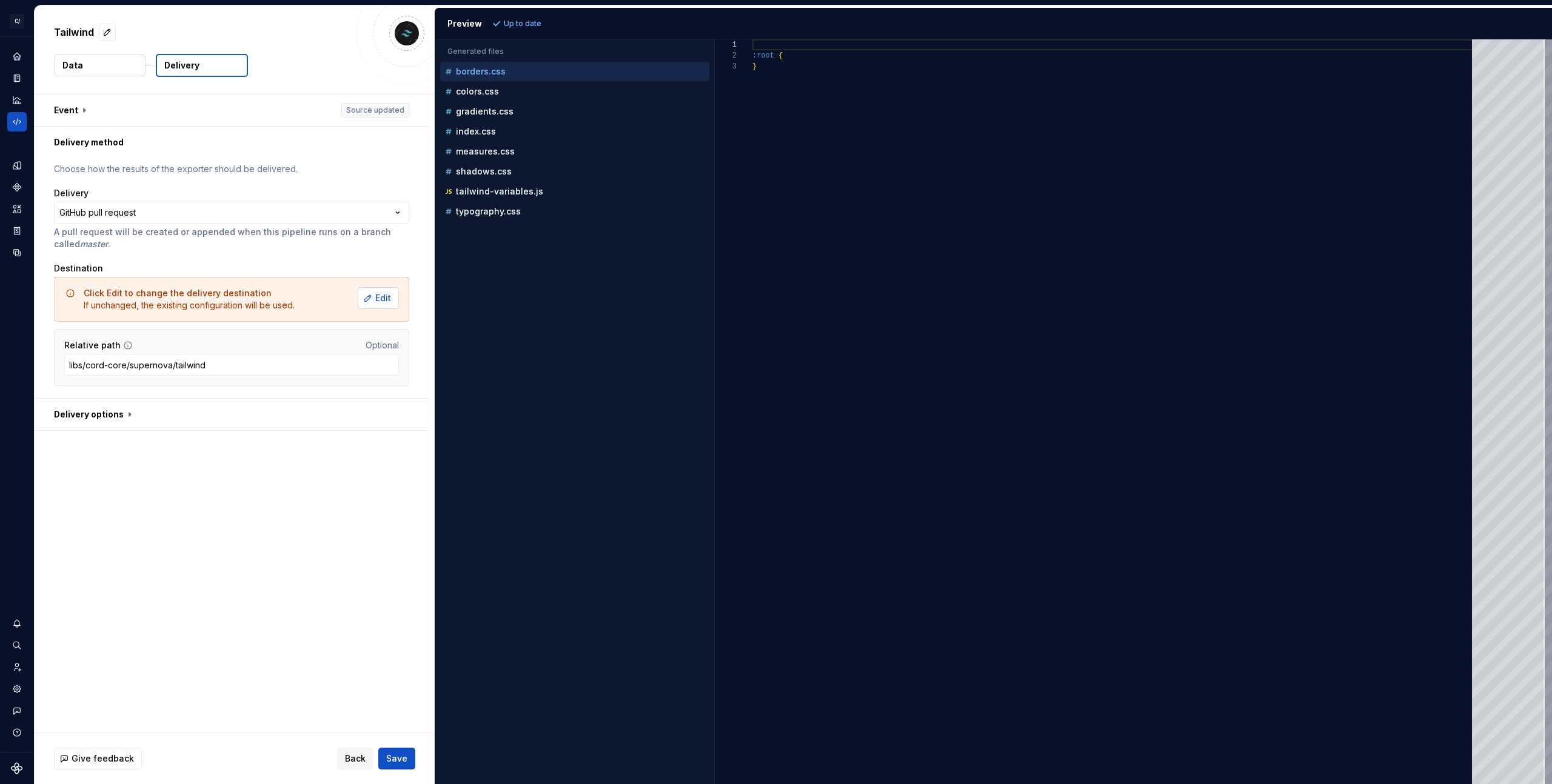
click at [381, 297] on span "Edit" at bounding box center [383, 298] width 15 height 12
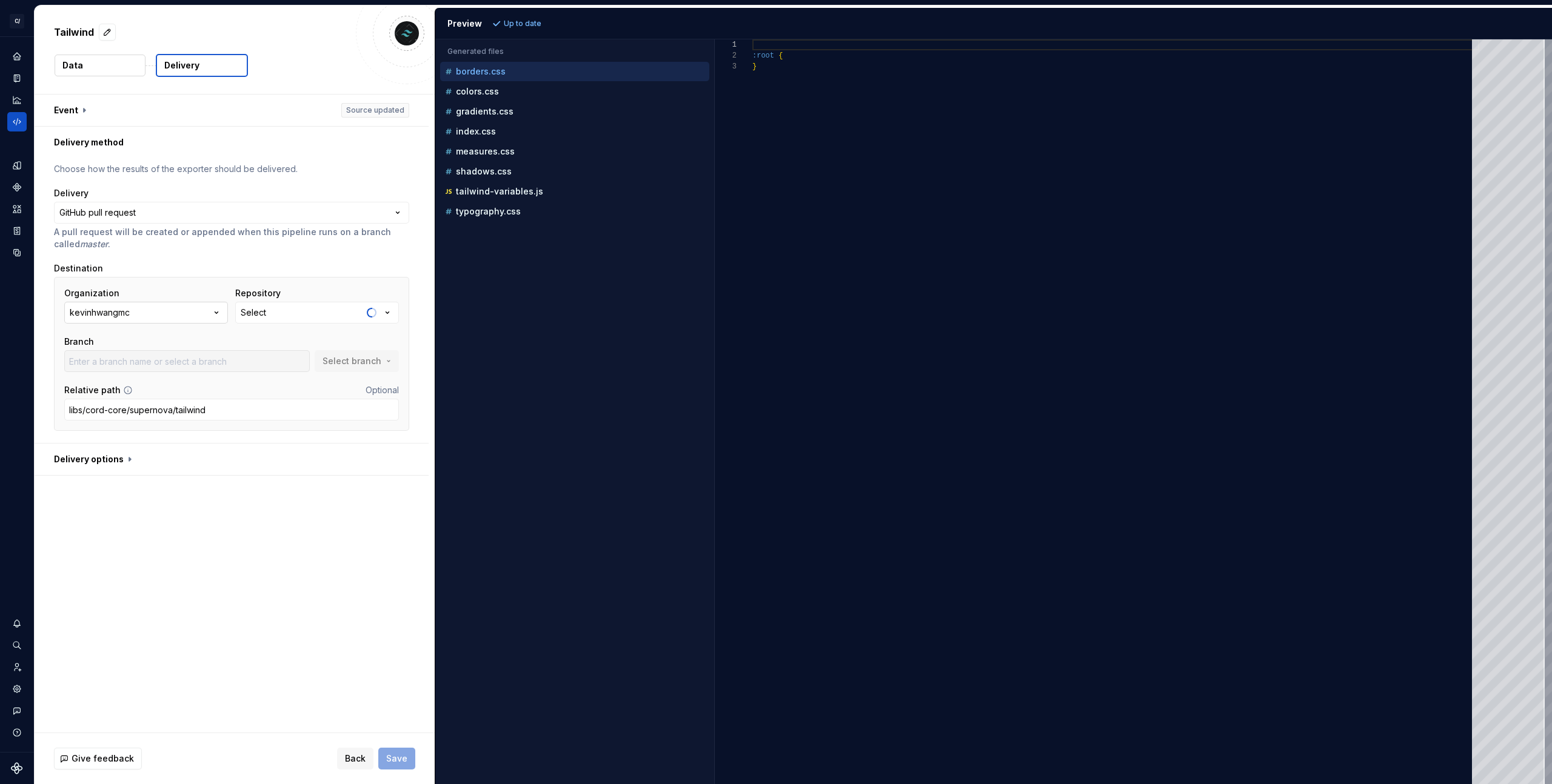
click at [163, 317] on button "kevinhwangmc" at bounding box center [146, 313] width 164 height 22
click at [300, 313] on button "Select" at bounding box center [317, 313] width 164 height 22
type input "master"
click at [300, 313] on div "bakevinhwangmc-Codebusters-POC-PWA-Sample" at bounding box center [311, 313] width 141 height 12
click at [191, 310] on button "kevinhwangmc" at bounding box center [146, 313] width 164 height 22
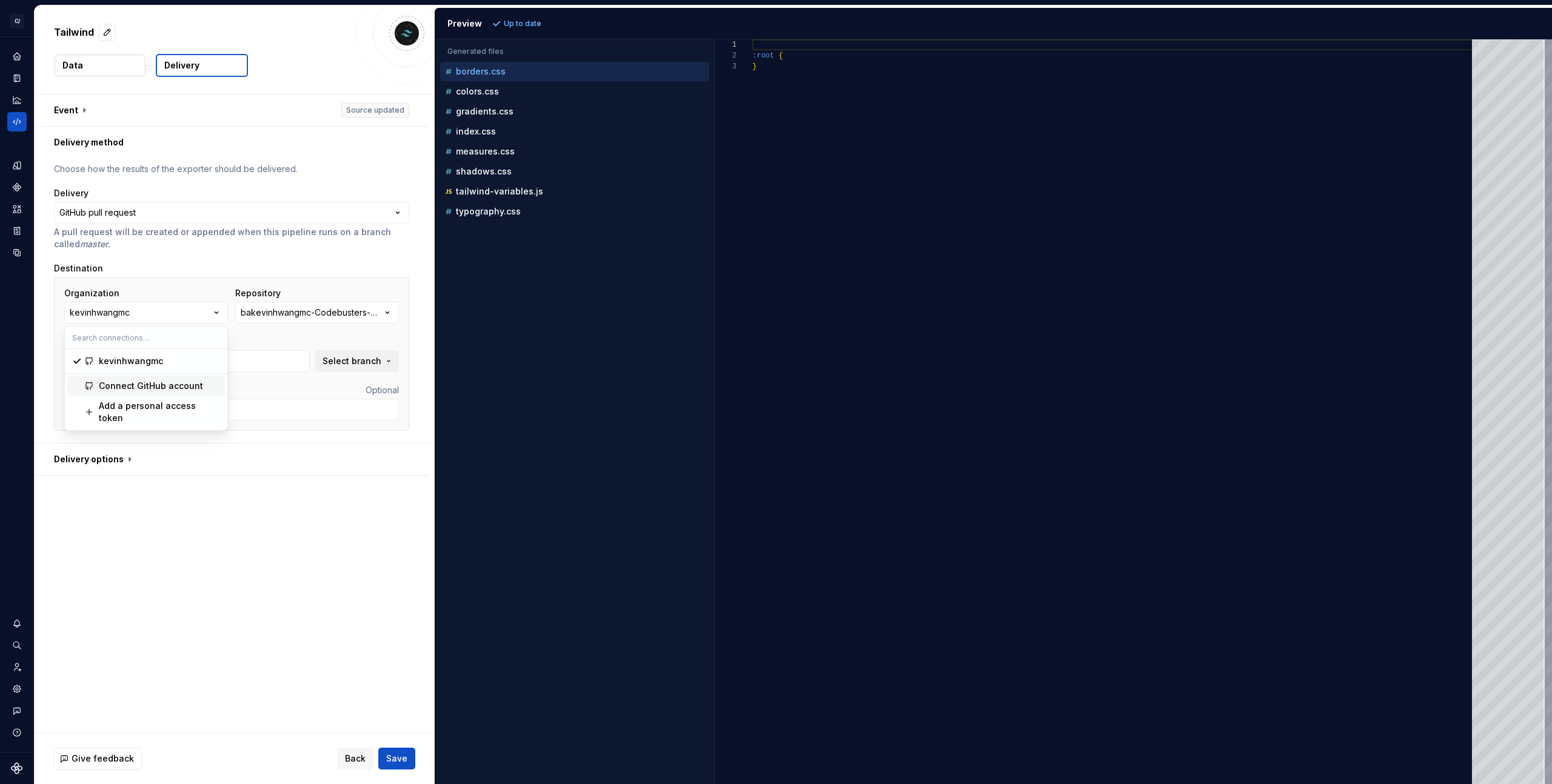
click at [134, 390] on div "Connect GitHub account" at bounding box center [151, 386] width 104 height 12
click at [213, 404] on input "libs/cord-core/supernova/tailwind" at bounding box center [231, 410] width 334 height 22
click at [202, 363] on input "master" at bounding box center [187, 361] width 246 height 22
click at [192, 324] on div "Organization kevinhwangmc Repository bakevinhwangmc-Codebusters-POC-PWA-Sample …" at bounding box center [231, 329] width 334 height 85
click at [195, 311] on button "kevinhwangmc" at bounding box center [146, 313] width 164 height 22
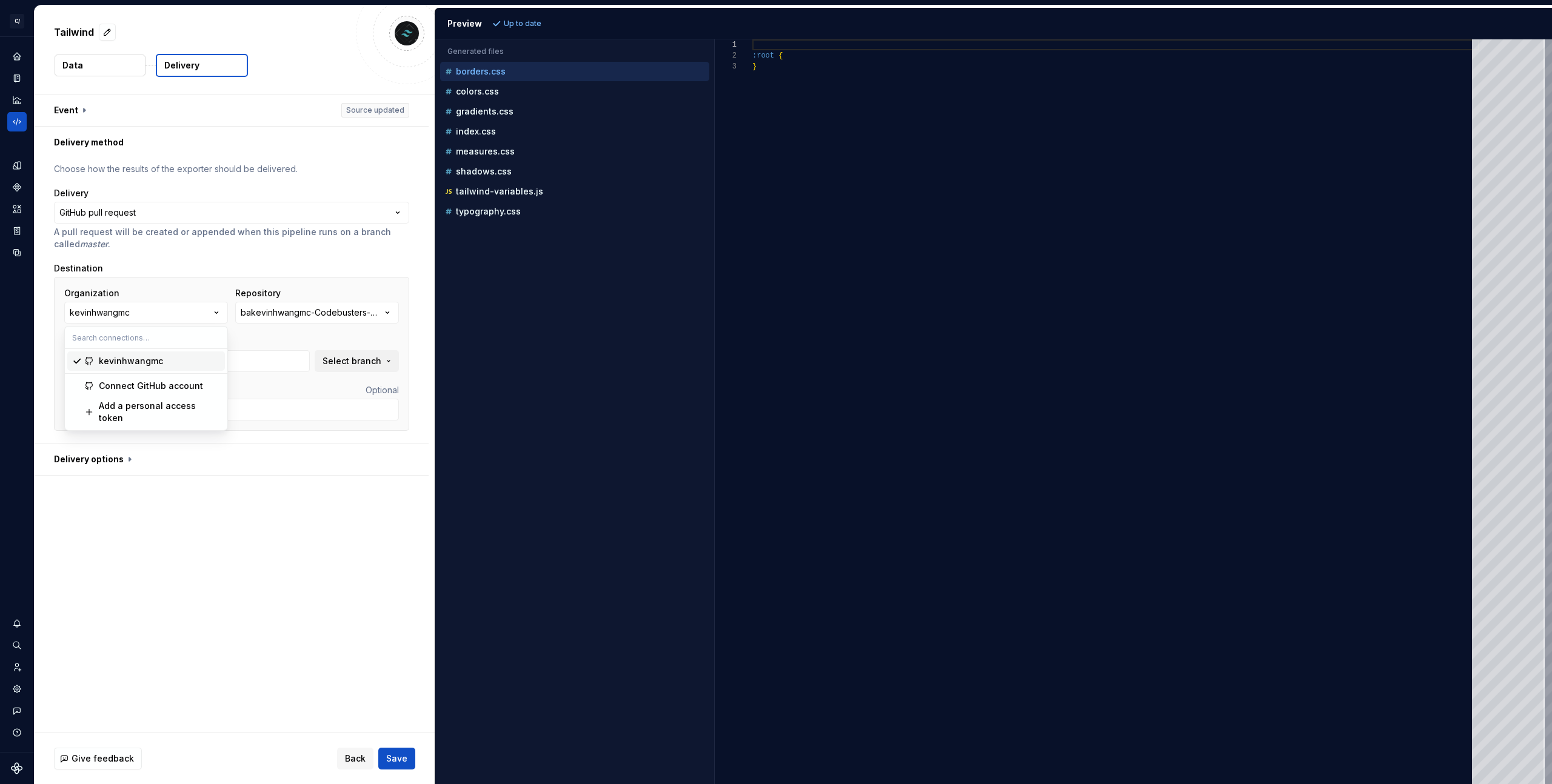
type input "d"
type input "c"
click at [317, 306] on button "bakevinhwangmc-Codebusters-POC-PWA-Sample" at bounding box center [317, 313] width 164 height 22
click at [188, 310] on button "kevinhwangmc" at bounding box center [146, 313] width 164 height 22
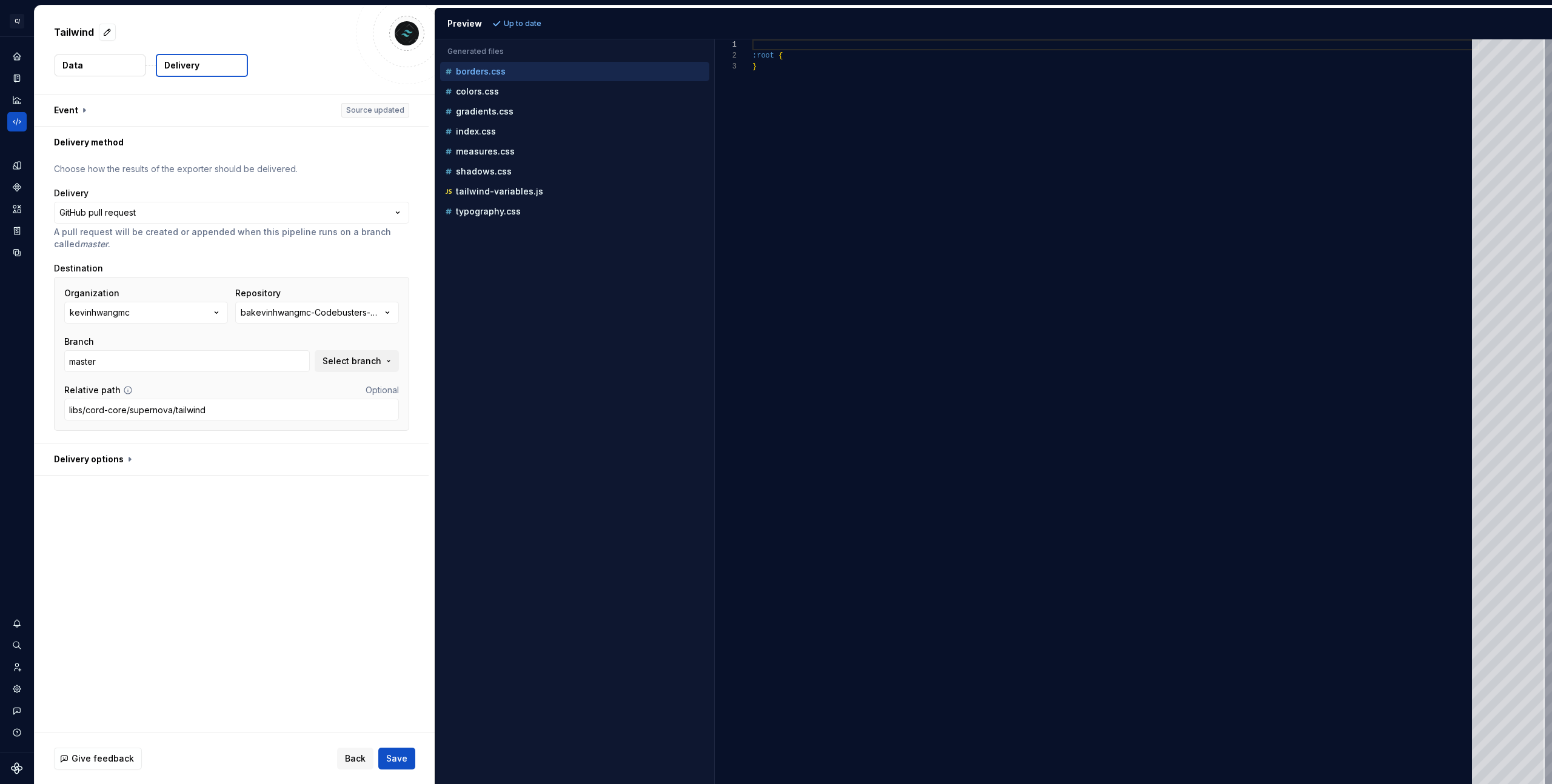
click at [552, 359] on div "Accessibility guide for tree . Navigate the tree with the arrow keys. Common tr…" at bounding box center [574, 421] width 279 height 725
click at [159, 318] on button "kevinhwangmc" at bounding box center [146, 313] width 164 height 22
click at [141, 383] on div "Connect GitHub account" at bounding box center [151, 386] width 104 height 12
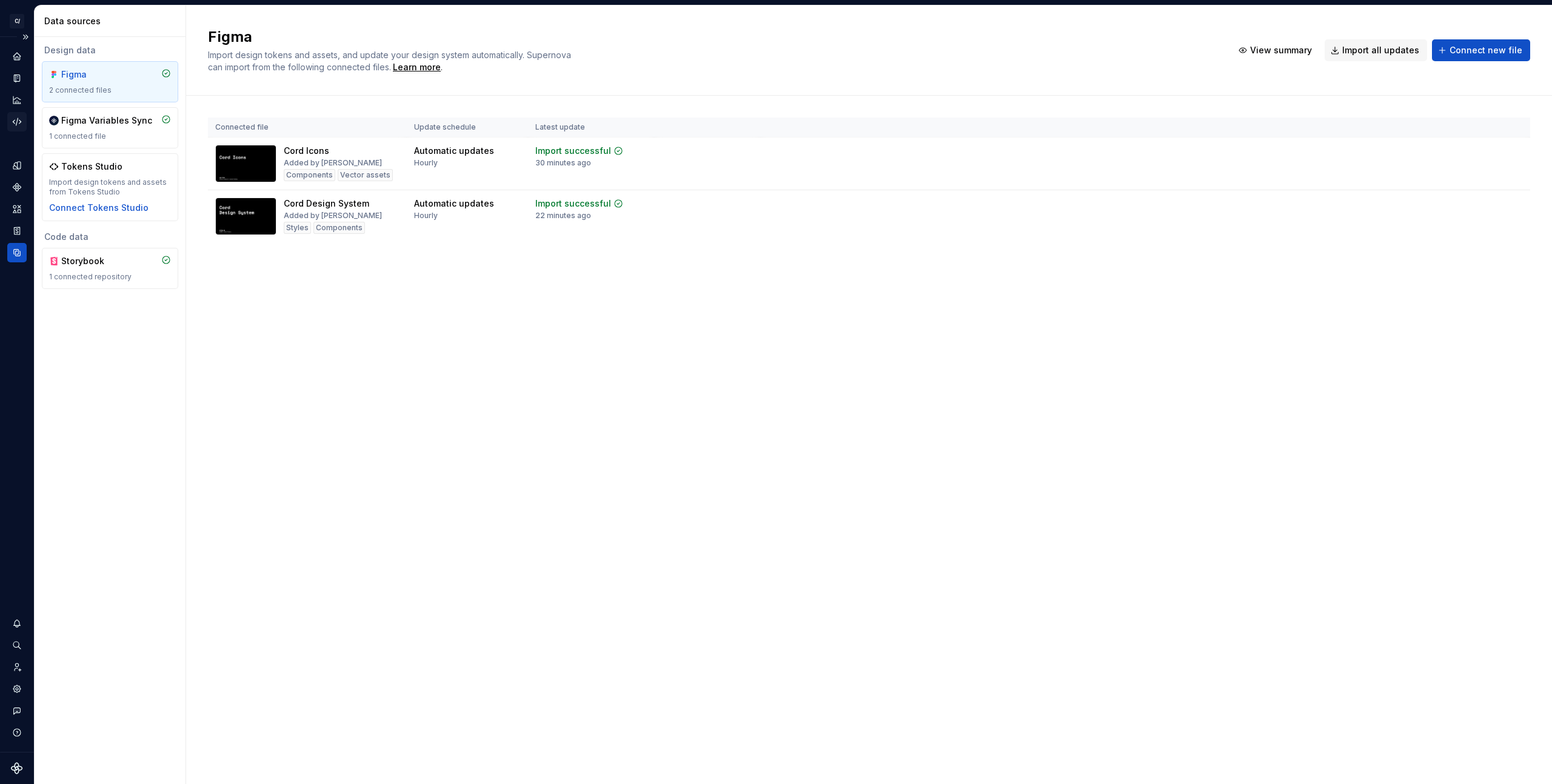
click at [15, 118] on icon "Code automation" at bounding box center [17, 122] width 11 height 11
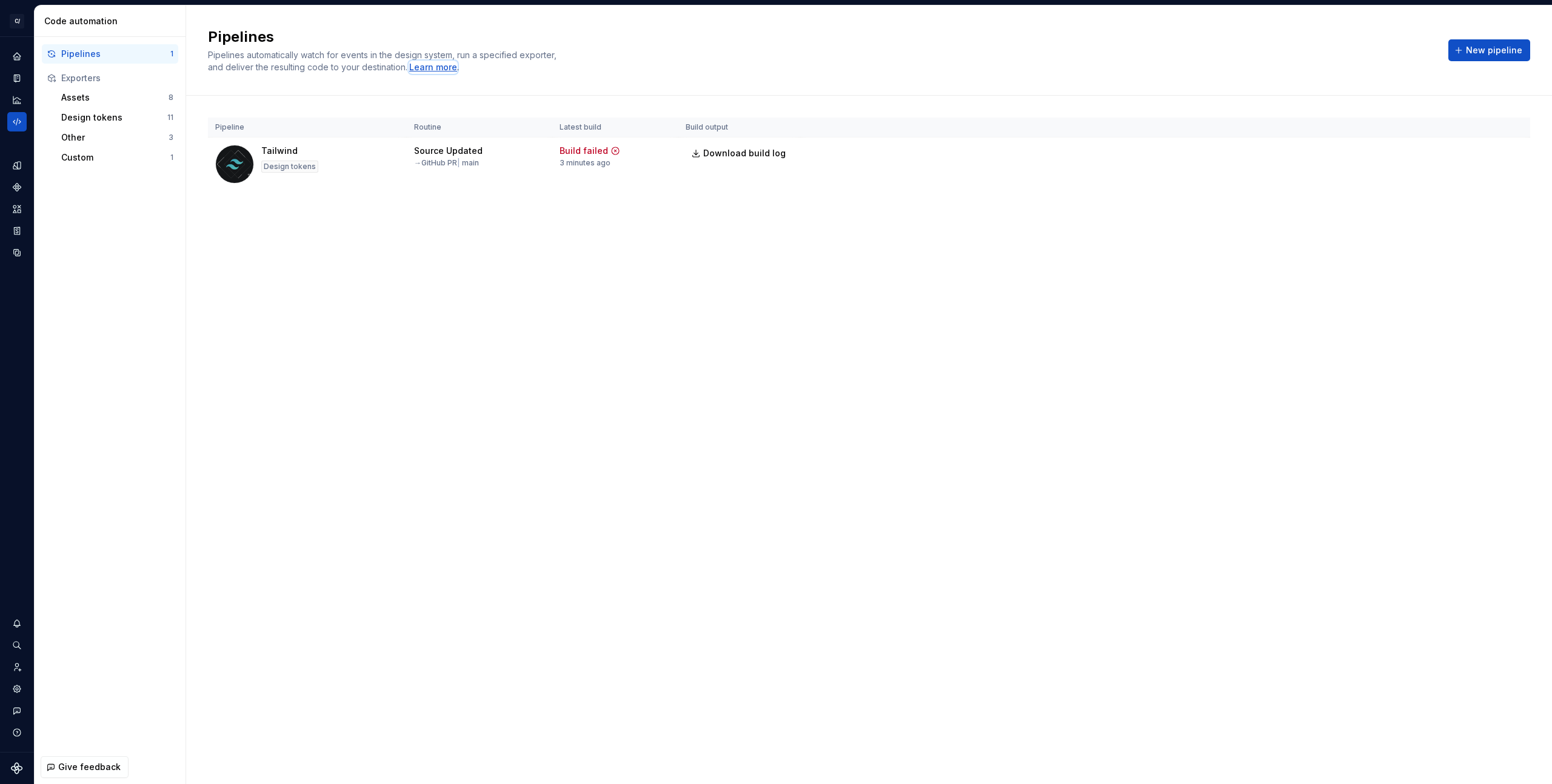
click at [422, 69] on div "Learn more" at bounding box center [433, 67] width 48 height 12
click at [441, 162] on div "→ GitHub PR | main" at bounding box center [446, 163] width 65 height 10
click at [440, 149] on div "Source Updated" at bounding box center [448, 151] width 69 height 12
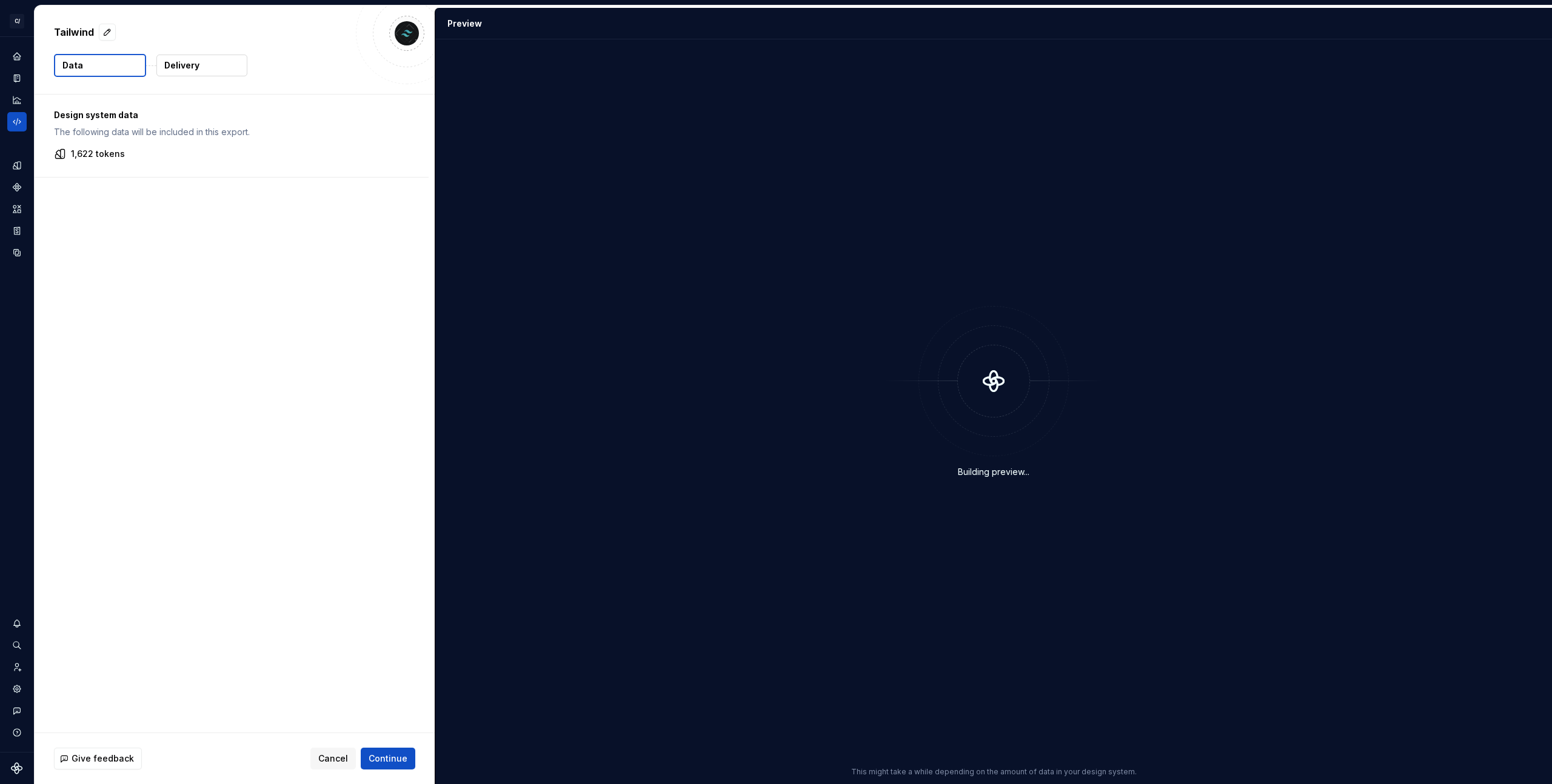
click at [213, 204] on div "Design system data The following data will be included in this export. 1,622 to…" at bounding box center [235, 413] width 400 height 638
click at [191, 86] on div "Tailwind Data Delivery" at bounding box center [235, 49] width 400 height 89
click at [193, 74] on button "Delivery" at bounding box center [202, 66] width 91 height 22
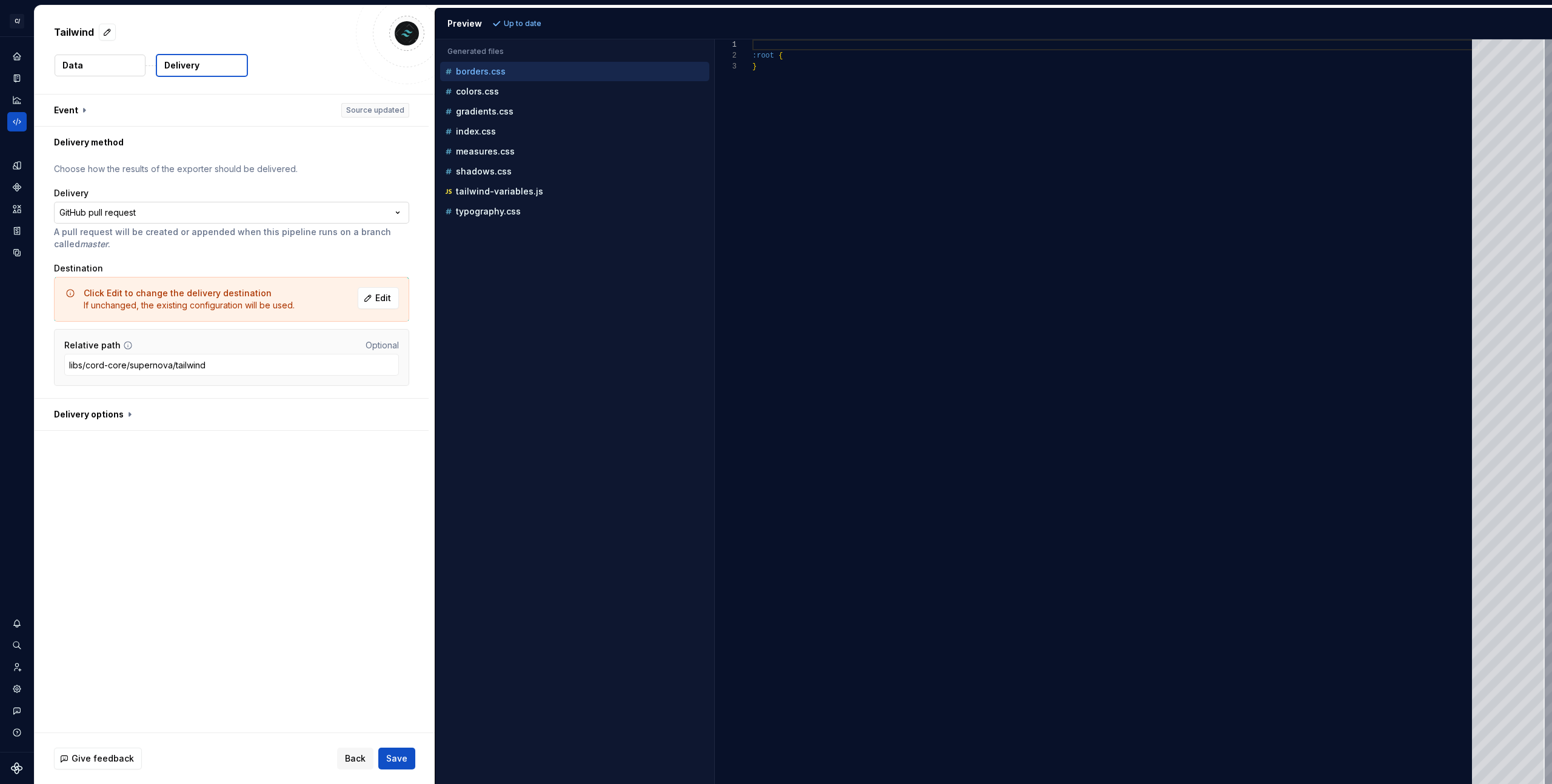
click at [196, 211] on html "**********" at bounding box center [776, 392] width 1552 height 784
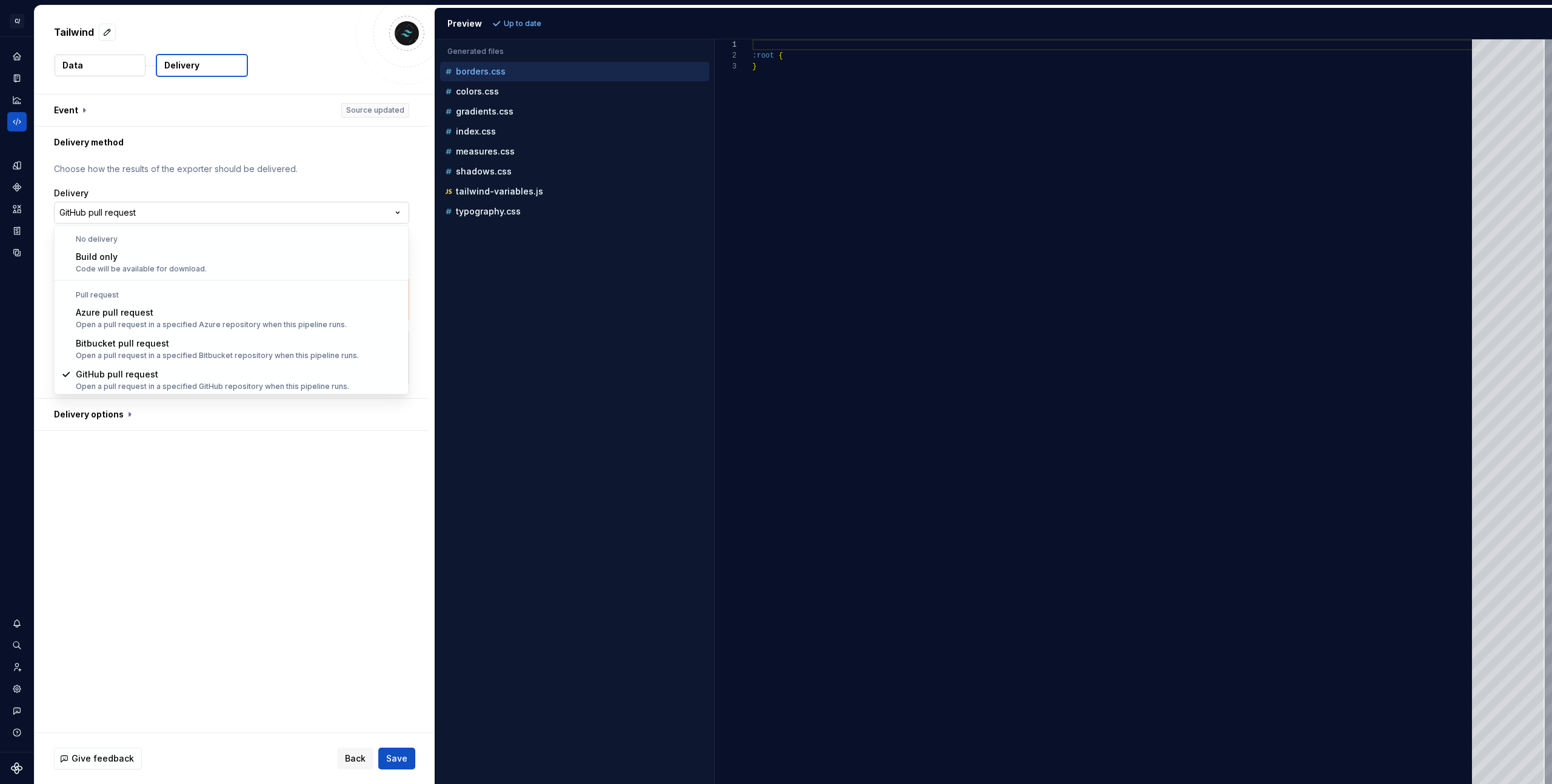
scroll to position [1, 0]
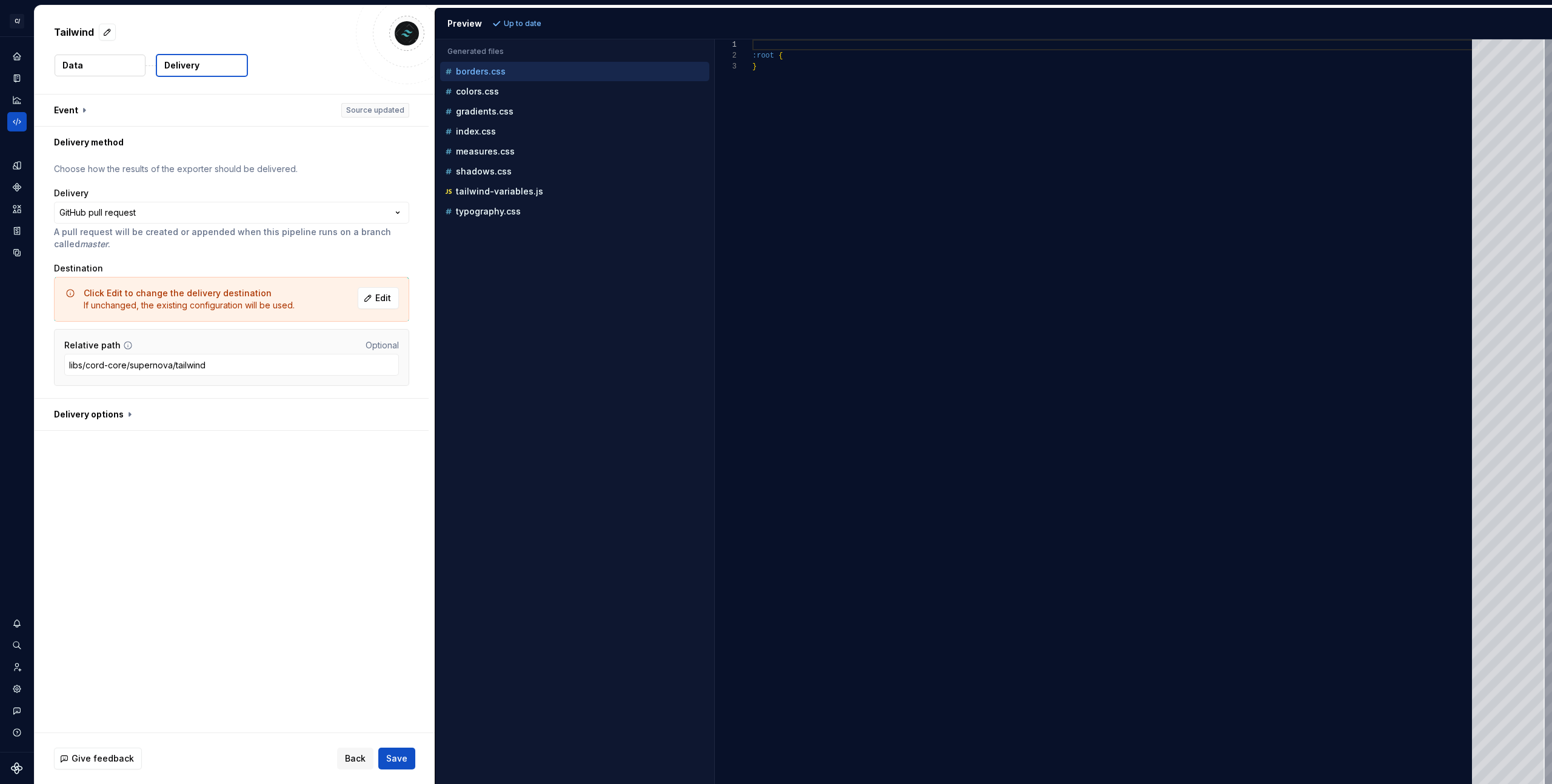
click at [165, 495] on html "**********" at bounding box center [776, 392] width 1552 height 784
click at [104, 430] on div "Delivery options" at bounding box center [232, 415] width 394 height 32
click at [107, 419] on button "button" at bounding box center [232, 414] width 394 height 32
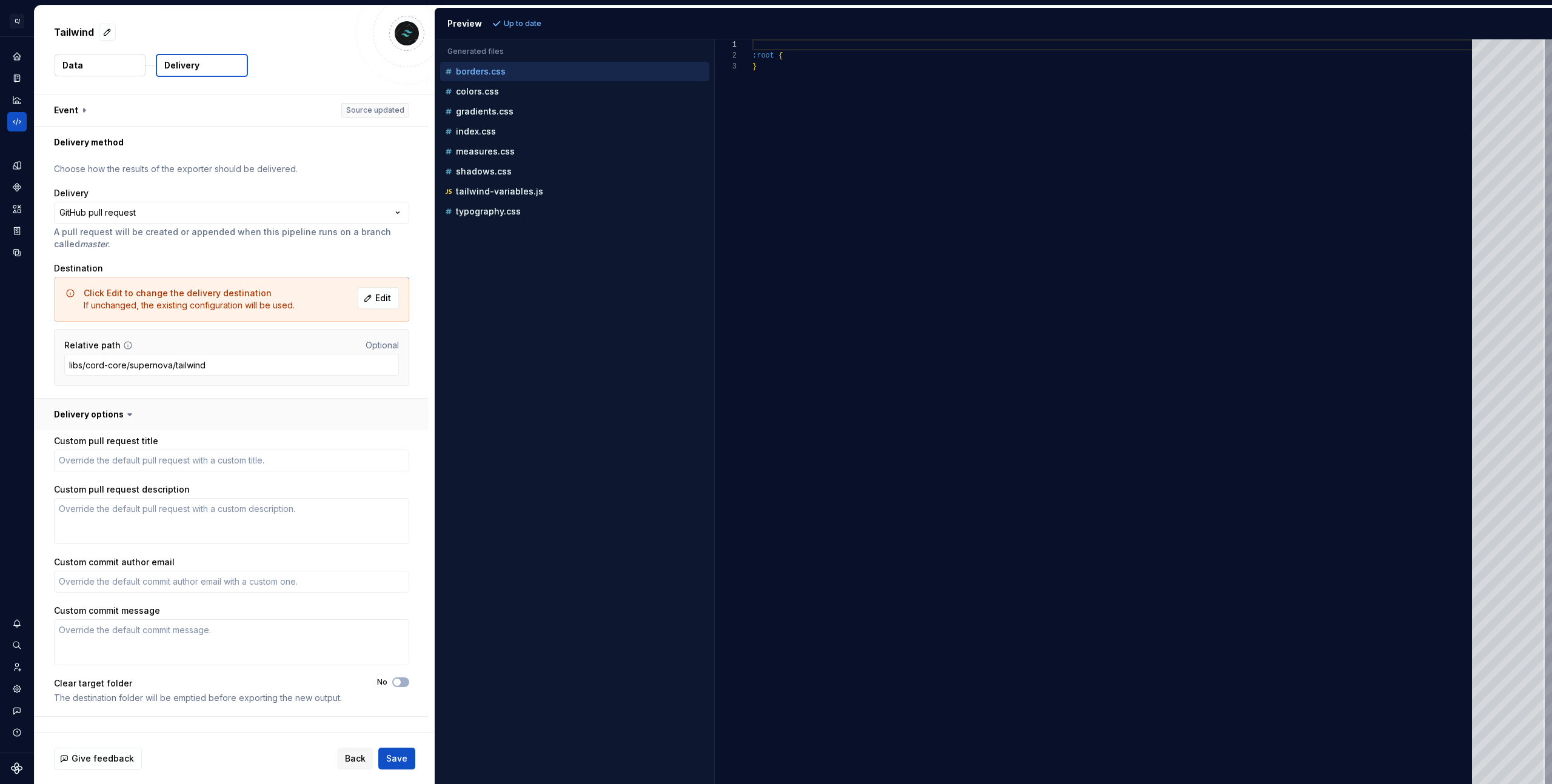
click at [107, 419] on button "button" at bounding box center [232, 414] width 394 height 32
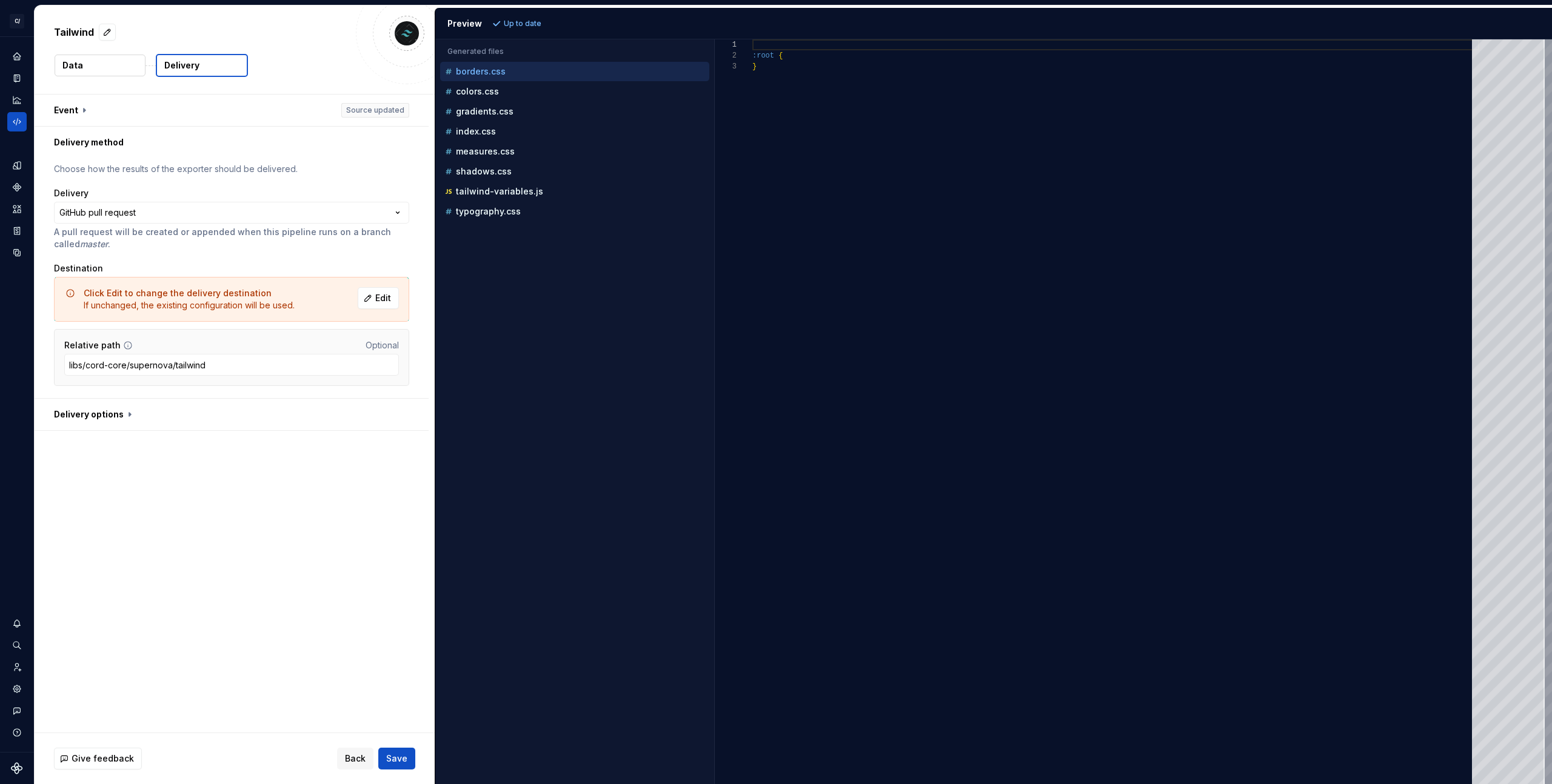
click at [180, 485] on div "**********" at bounding box center [235, 413] width 400 height 638
click at [227, 199] on div "Delivery" at bounding box center [232, 194] width 355 height 12
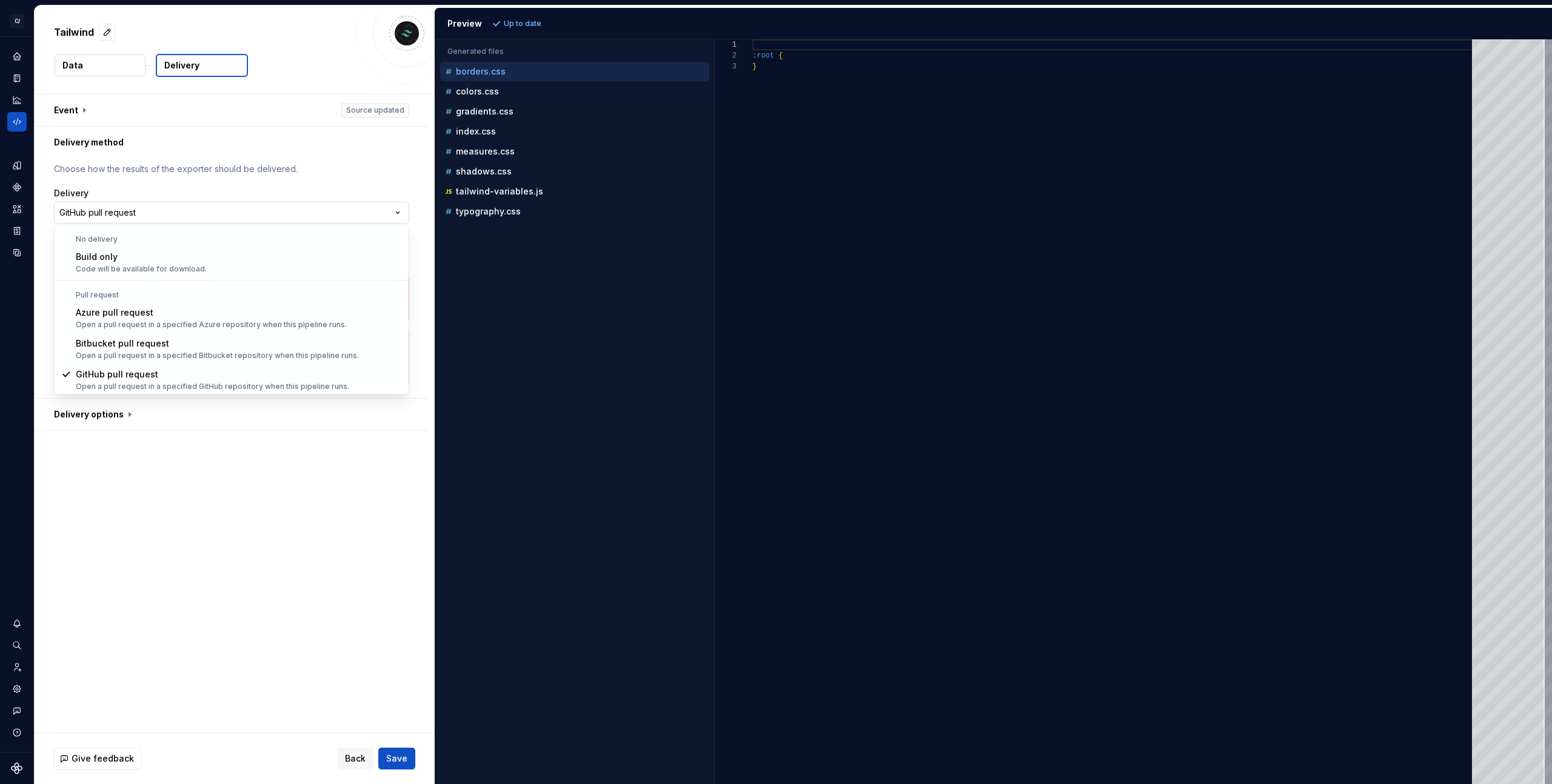
click at [220, 211] on html "**********" at bounding box center [776, 392] width 1552 height 784
click at [181, 469] on html "**********" at bounding box center [776, 392] width 1552 height 784
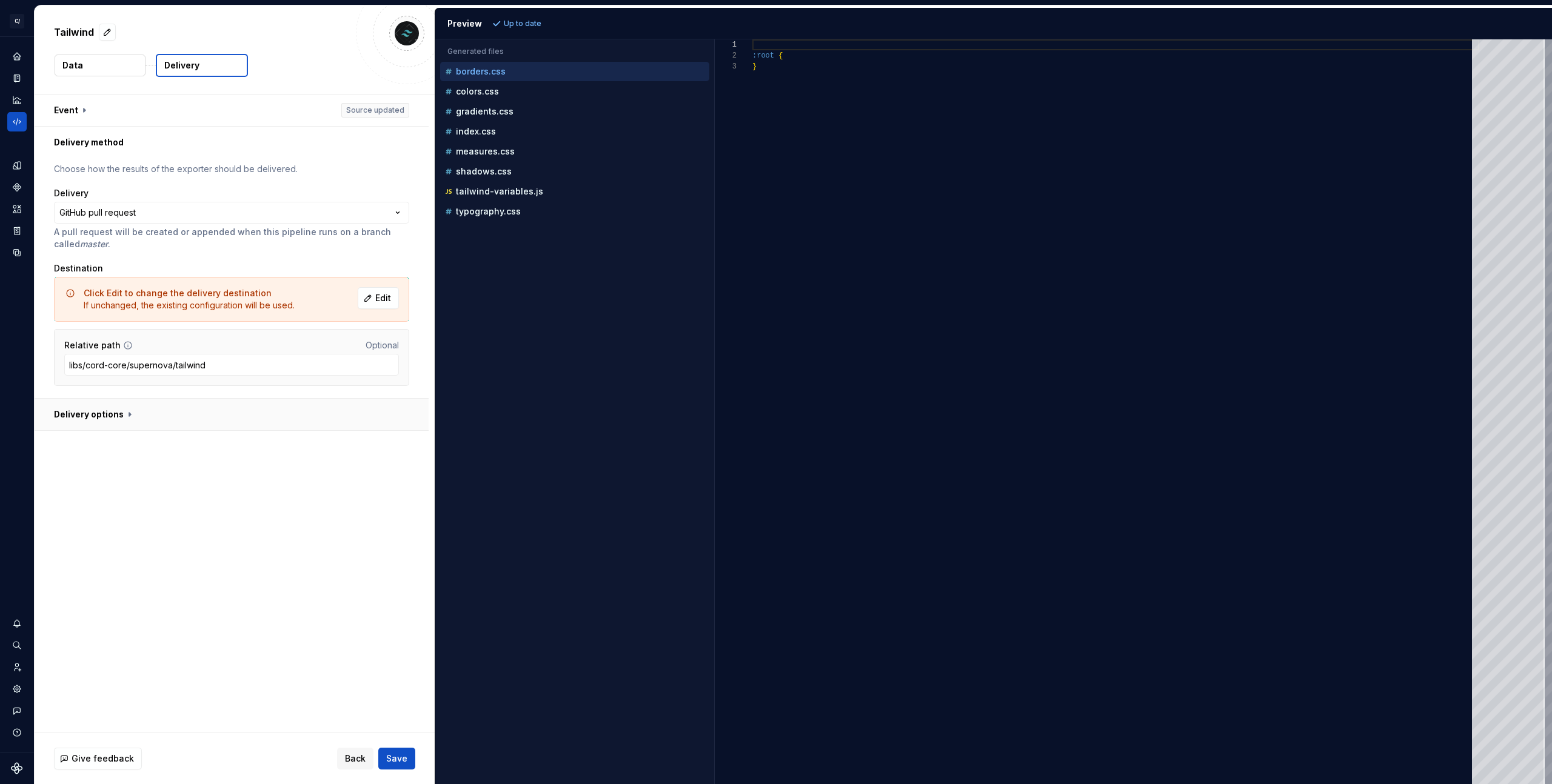
click at [106, 419] on button "button" at bounding box center [232, 414] width 394 height 32
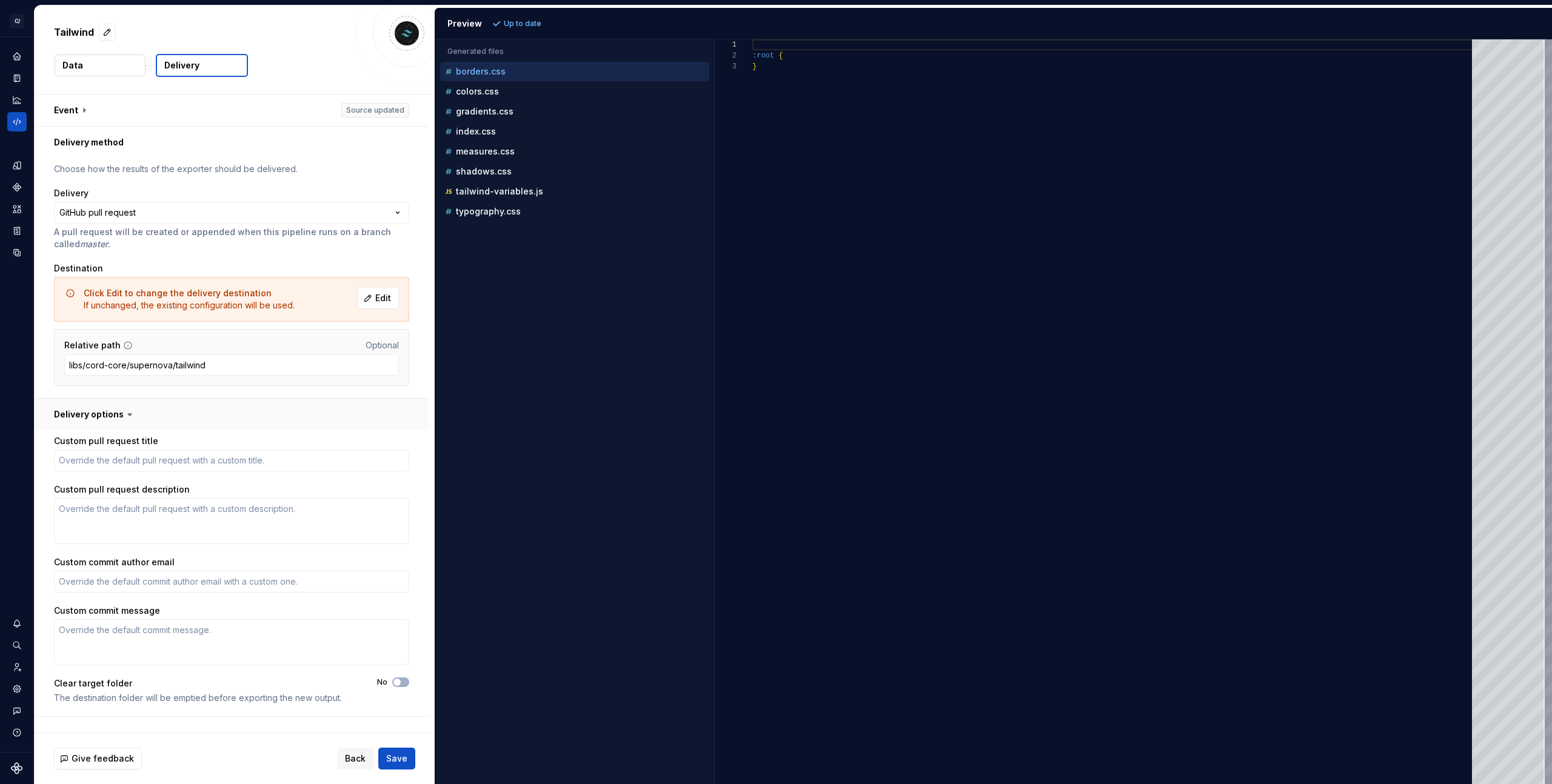
click at [106, 419] on button "button" at bounding box center [232, 414] width 394 height 32
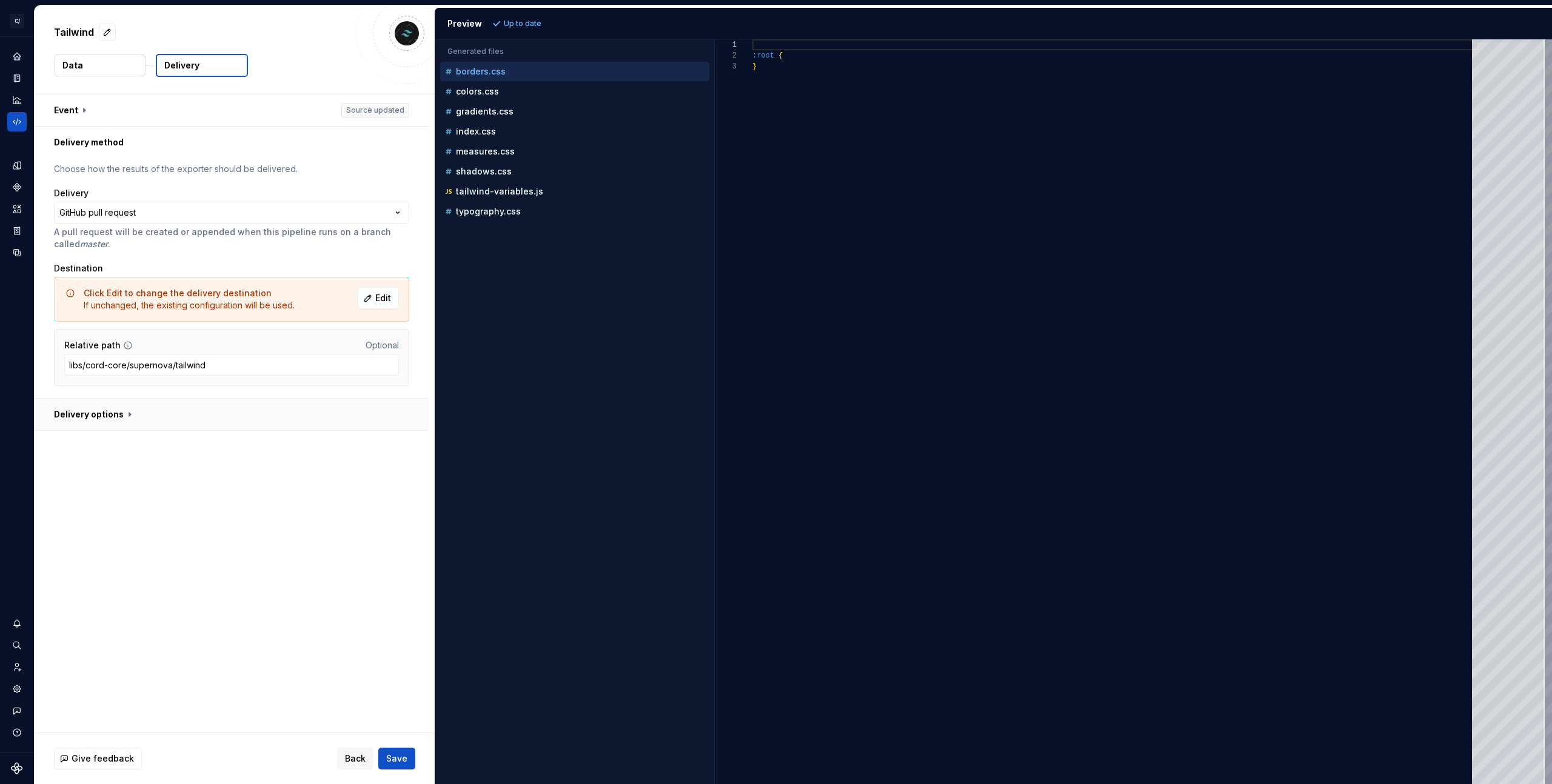
click at [119, 414] on button "button" at bounding box center [232, 414] width 394 height 32
type textarea "*"
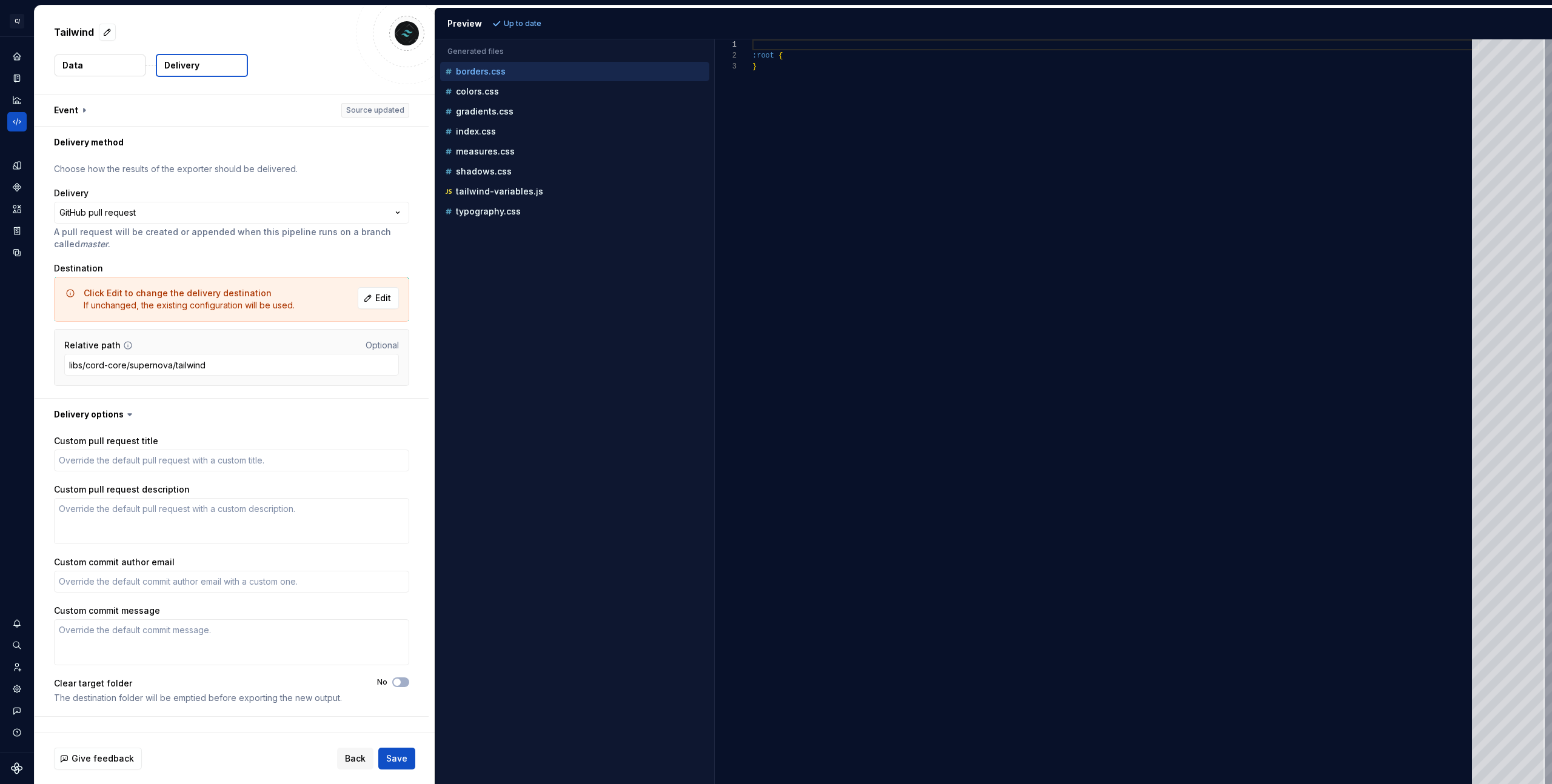
click at [151, 348] on div "Relative path Optional" at bounding box center [231, 346] width 334 height 12
click at [372, 299] on button "Edit" at bounding box center [378, 298] width 41 height 22
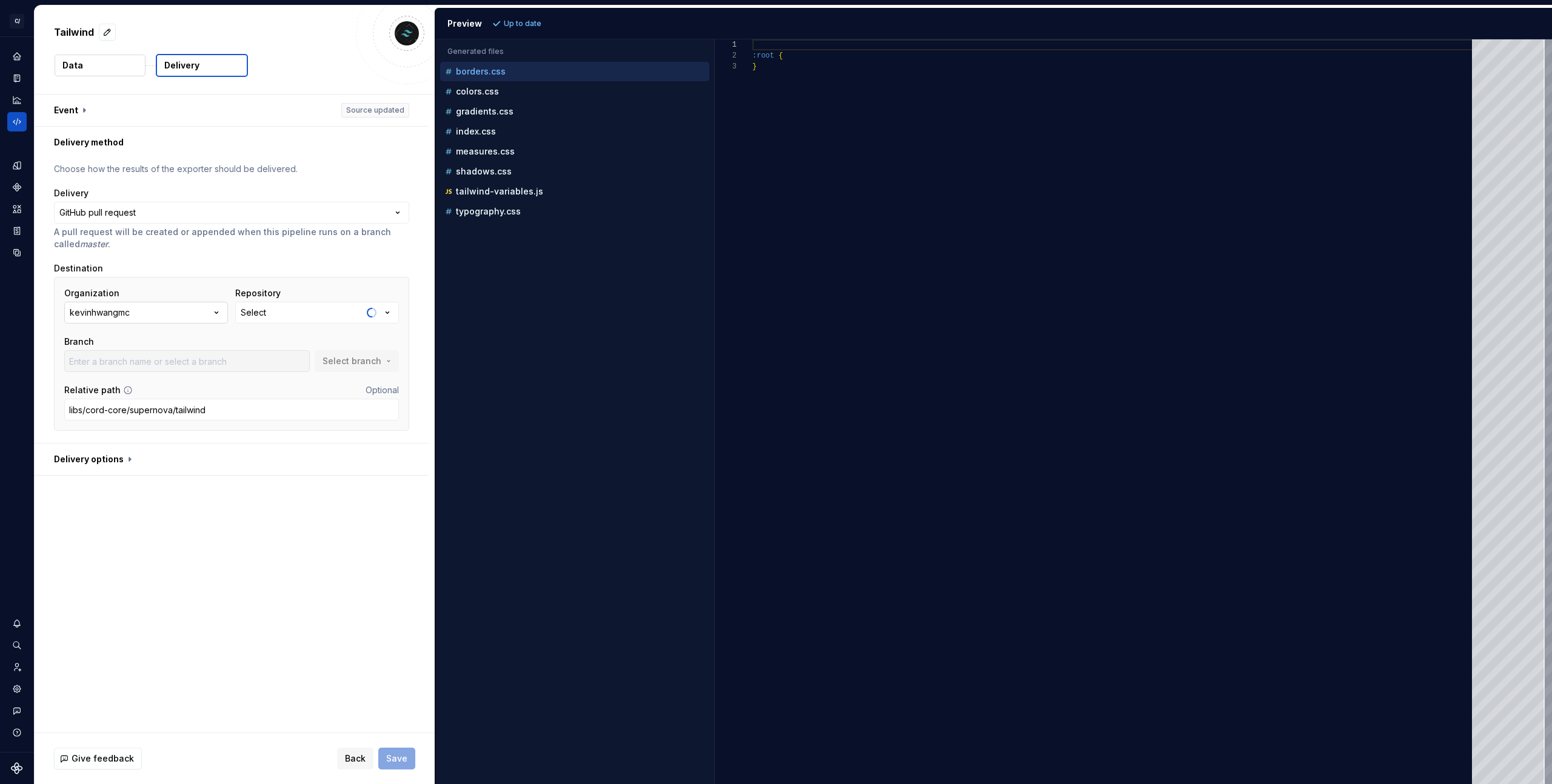
click at [192, 309] on button "kevinhwangmc" at bounding box center [146, 313] width 164 height 22
type input "master"
click at [133, 400] on span "Add a personal access token" at bounding box center [146, 411] width 158 height 32
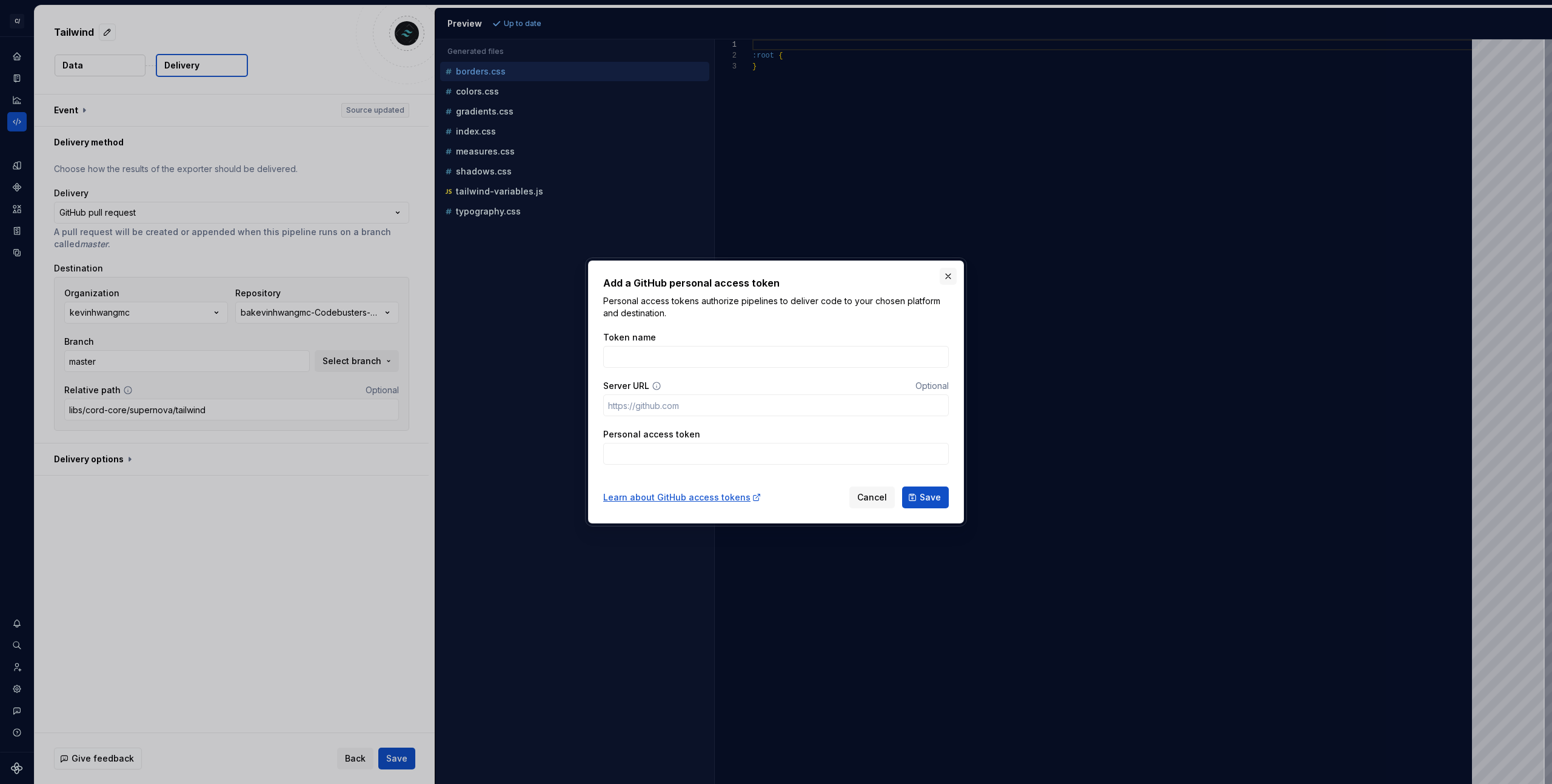
click at [954, 275] on button "button" at bounding box center [948, 276] width 17 height 17
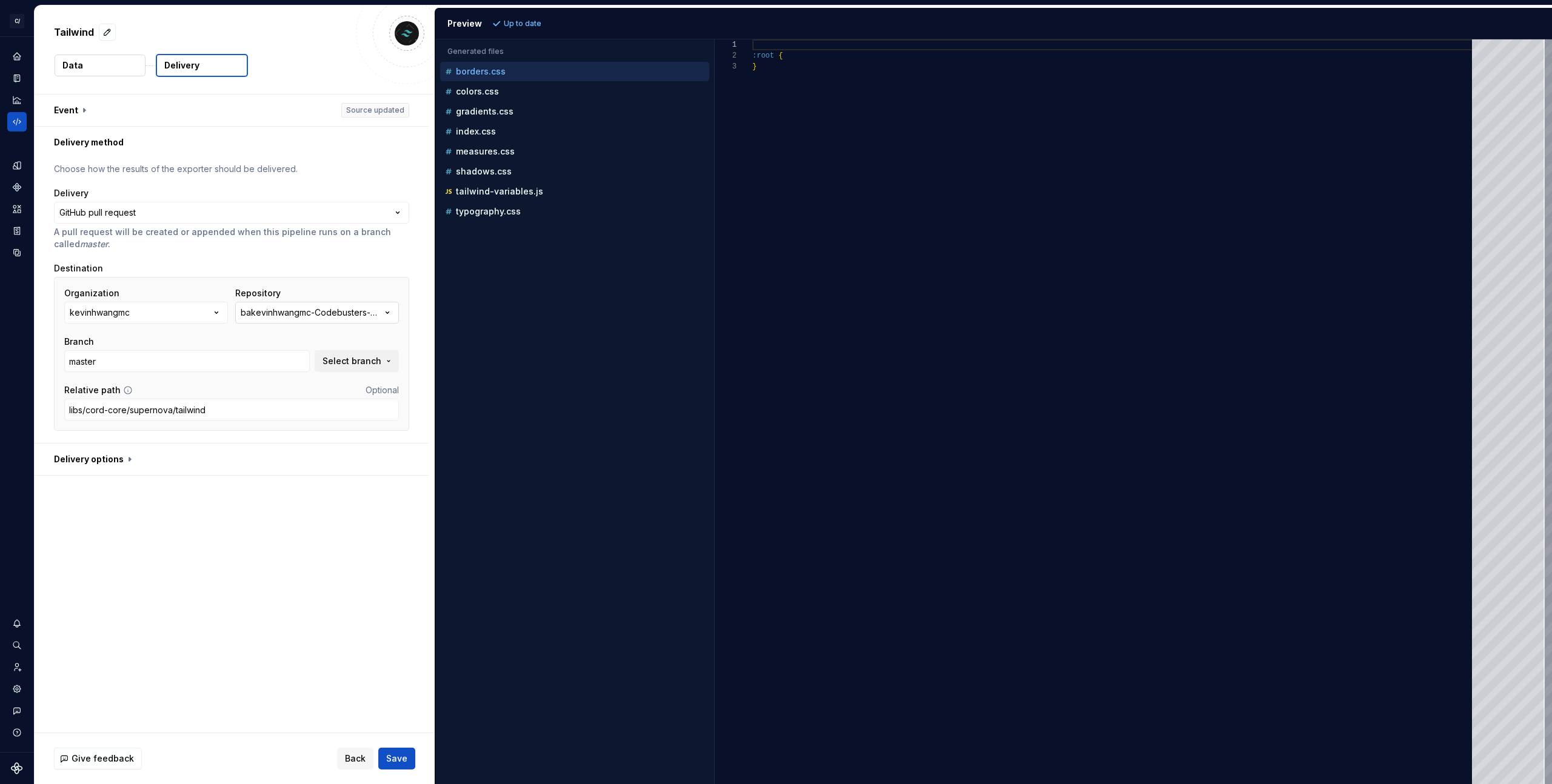
click at [263, 313] on div "bakevinhwangmc-Codebusters-POC-PWA-Sample" at bounding box center [311, 313] width 141 height 12
click at [155, 316] on button "kevinhwangmc" at bounding box center [146, 313] width 164 height 22
click at [281, 283] on div "Organization kevinhwangmc Repository bakevinhwangmc-Codebusters-POC-PWA-Sample …" at bounding box center [232, 353] width 355 height 154
click at [164, 309] on button "kevinhwangmc" at bounding box center [146, 313] width 164 height 22
type input "covermymeds"
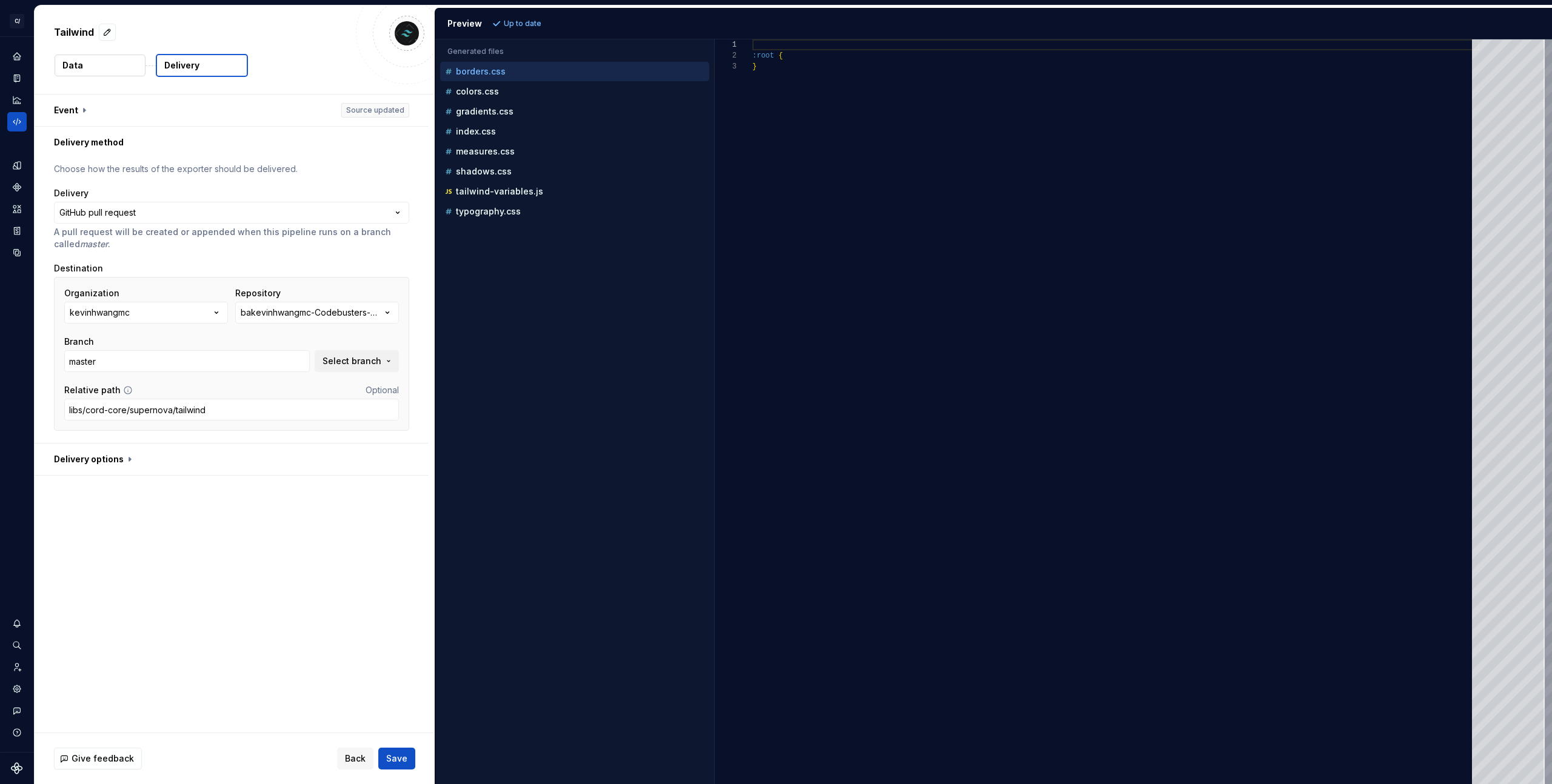
click at [222, 524] on div "**********" at bounding box center [235, 413] width 400 height 638
click at [230, 484] on div "**********" at bounding box center [235, 413] width 400 height 638
click at [179, 546] on div "**********" at bounding box center [235, 413] width 400 height 638
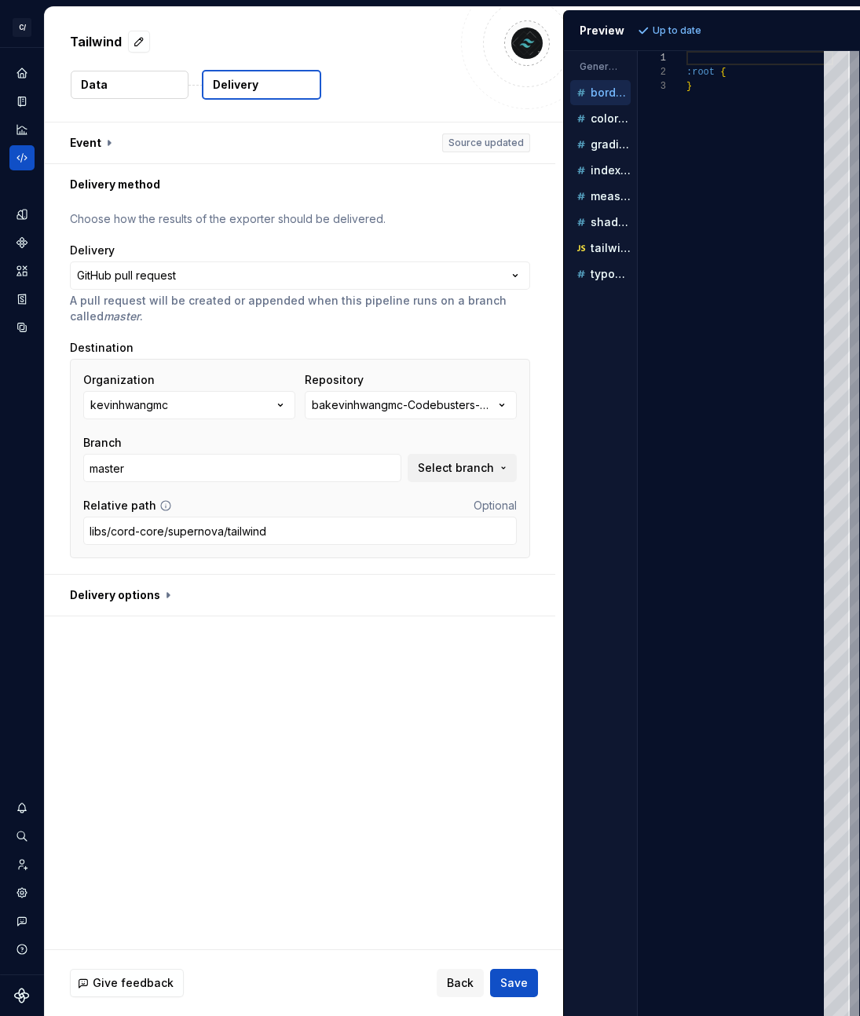
drag, startPoint x: 148, startPoint y: 403, endPoint x: 192, endPoint y: 333, distance: 83.0
click at [192, 333] on div "**********" at bounding box center [300, 389] width 460 height 356
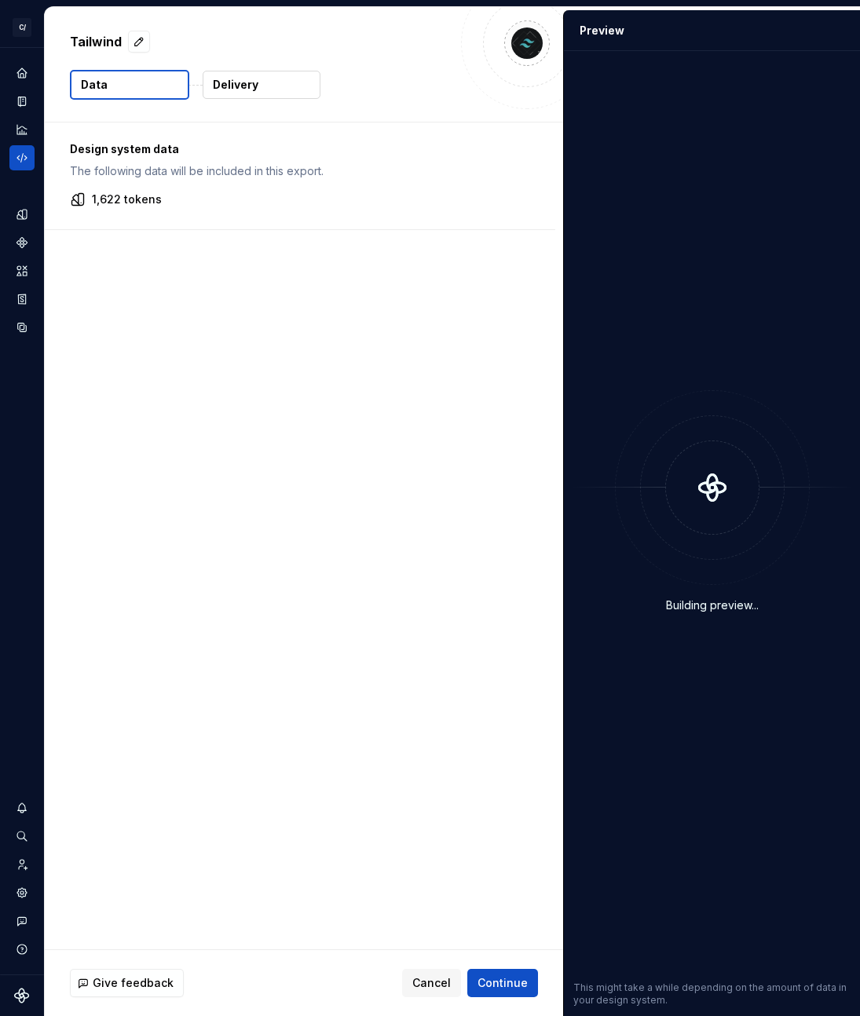
click at [283, 89] on button "Delivery" at bounding box center [262, 85] width 118 height 28
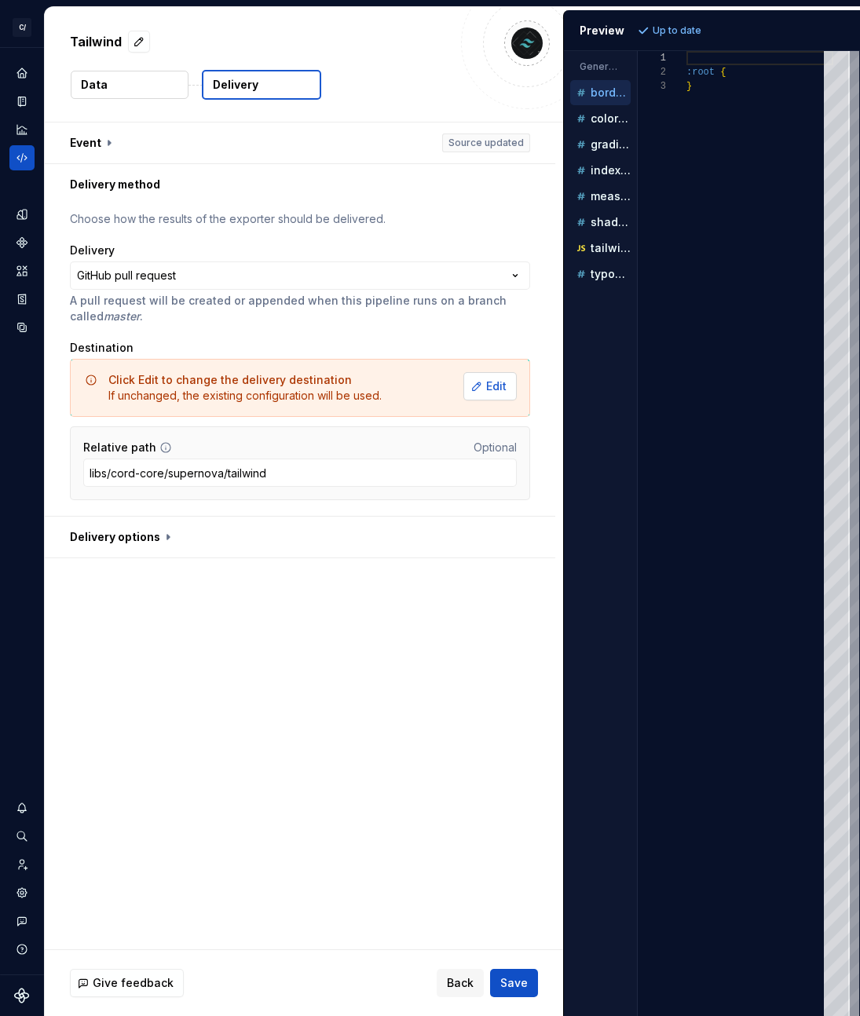
click at [490, 379] on span "Edit" at bounding box center [496, 386] width 20 height 16
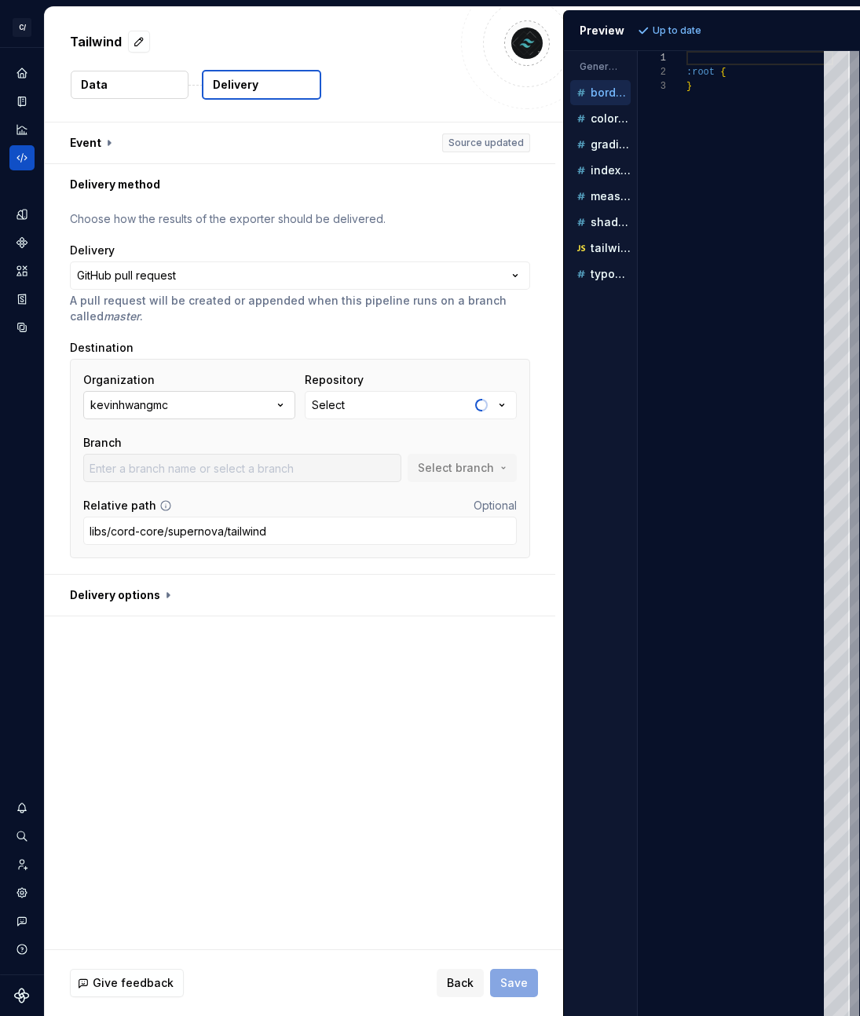
click at [215, 400] on button "kevinhwangmc" at bounding box center [189, 405] width 212 height 28
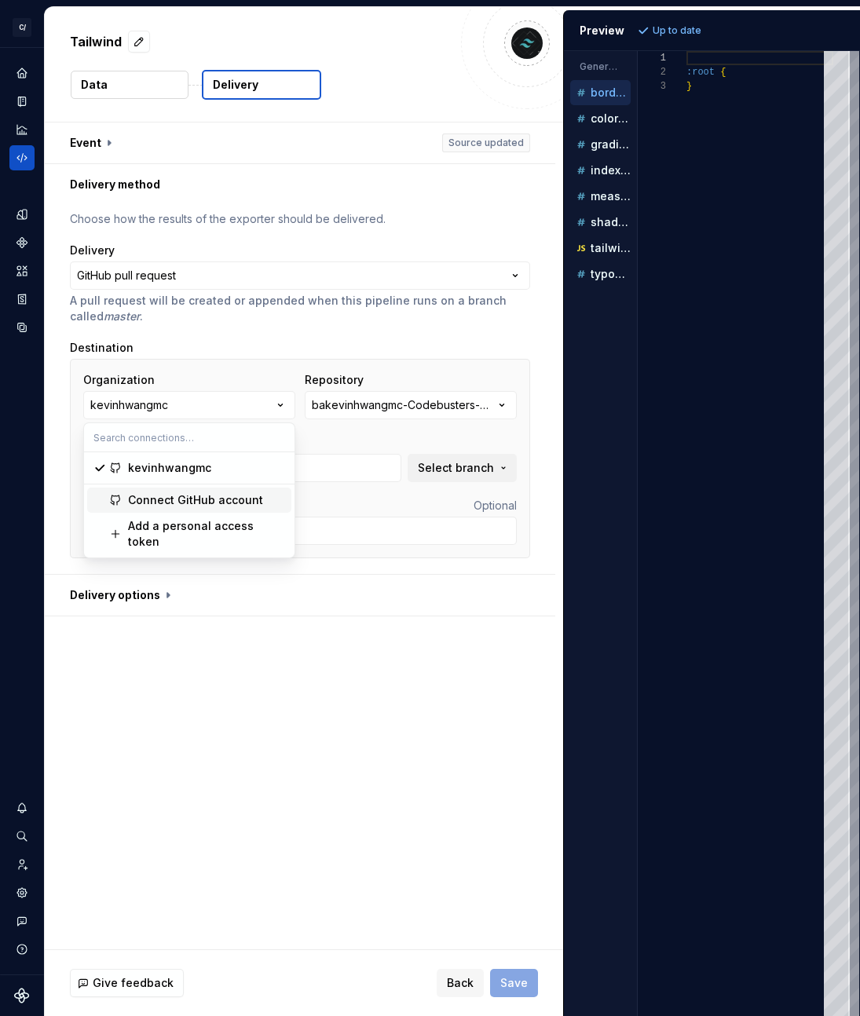
type input "master"
click at [297, 697] on div "**********" at bounding box center [304, 535] width 518 height 827
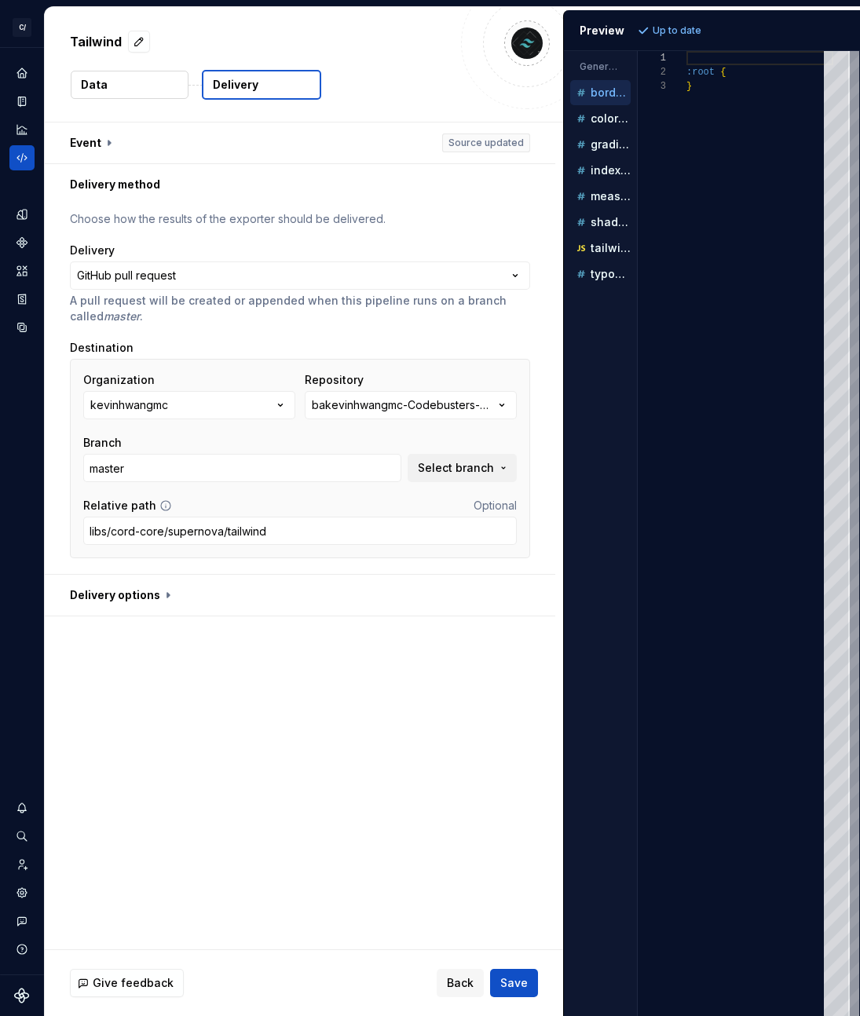
click at [157, 421] on div "Organization kevinhwangmc Repository bakevinhwangmc-Codebusters-POC-PWA-Sample …" at bounding box center [299, 427] width 433 height 110
click at [175, 402] on button "kevinhwangmc" at bounding box center [189, 405] width 212 height 28
click at [192, 655] on div "**********" at bounding box center [304, 535] width 518 height 827
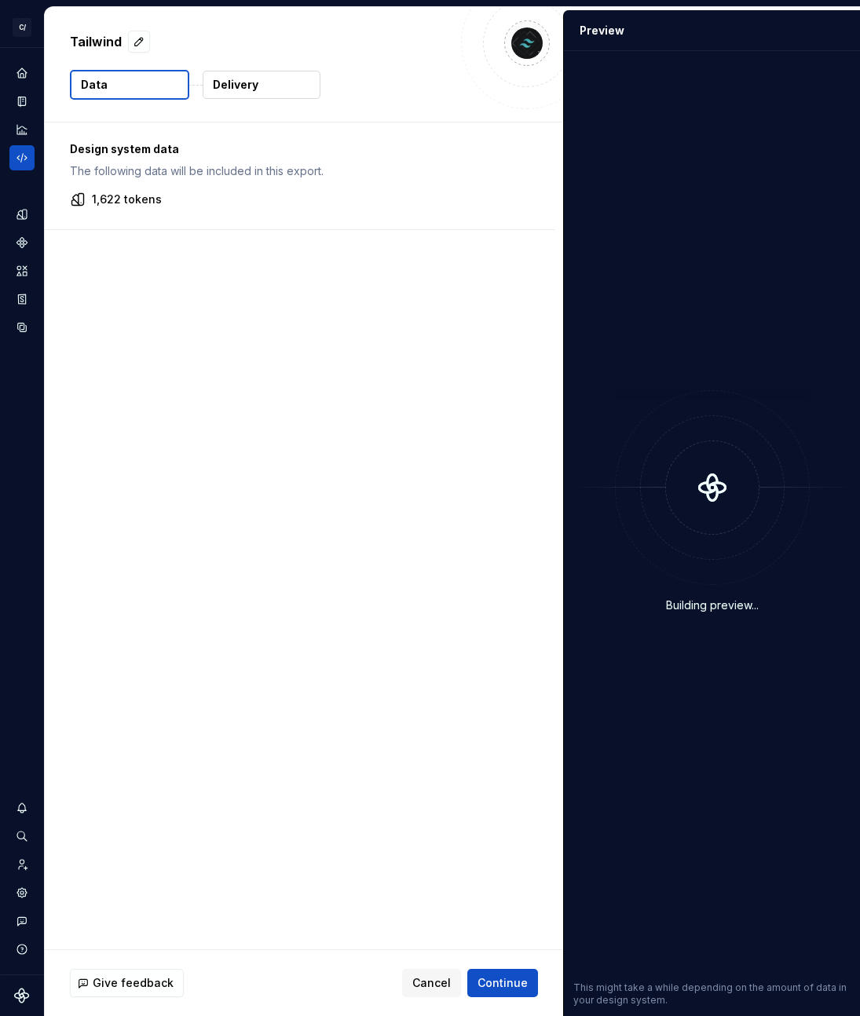
click at [249, 85] on p "Delivery" at bounding box center [236, 85] width 46 height 16
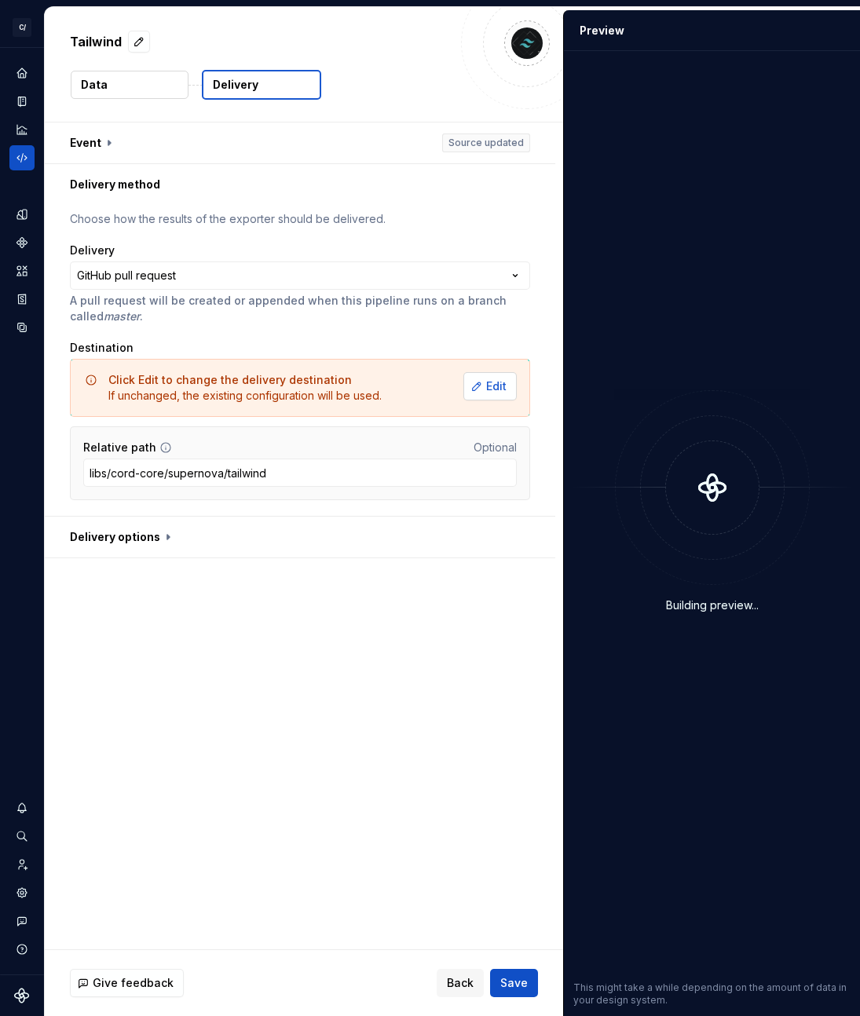
click at [495, 394] on button "Edit" at bounding box center [489, 386] width 53 height 28
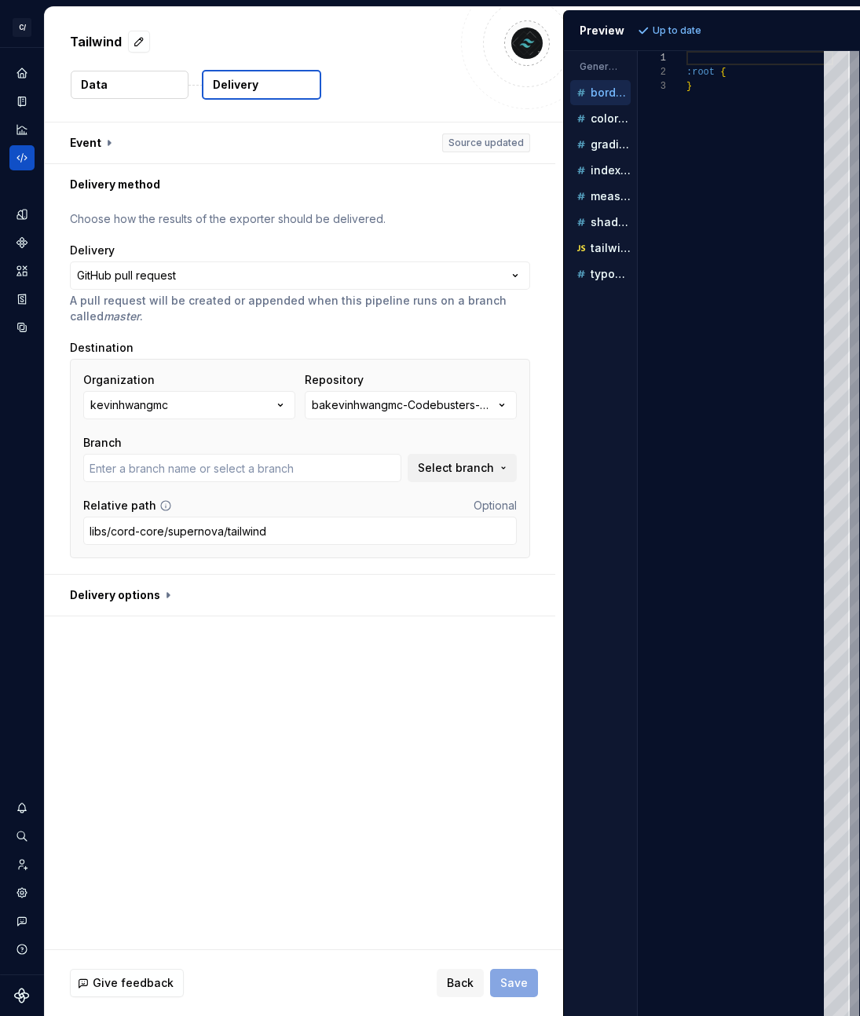
type input "master"
click at [162, 659] on div "**********" at bounding box center [304, 535] width 518 height 827
click at [214, 407] on button "kevinhwangmc" at bounding box center [189, 405] width 212 height 28
click at [356, 705] on div "**********" at bounding box center [304, 535] width 518 height 827
click at [188, 404] on button "kevinhwangmc" at bounding box center [189, 405] width 212 height 28
